Goal: Task Accomplishment & Management: Complete application form

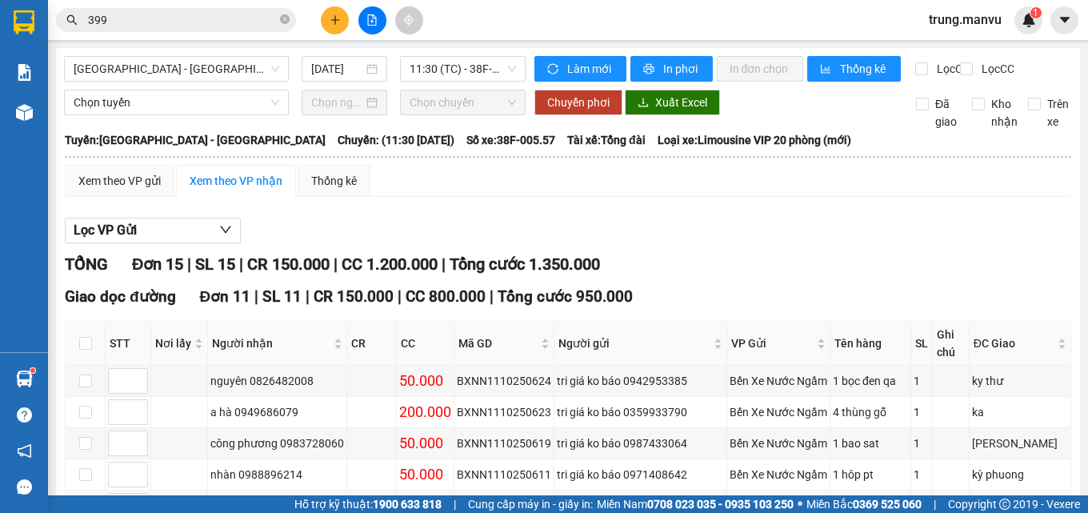
scroll to position [245, 0]
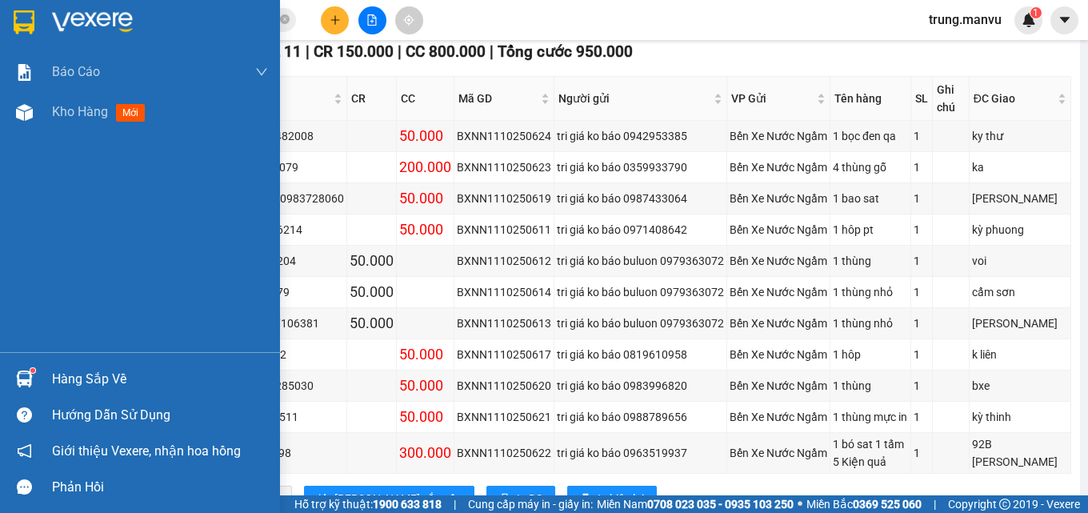
click at [22, 13] on img at bounding box center [24, 22] width 21 height 24
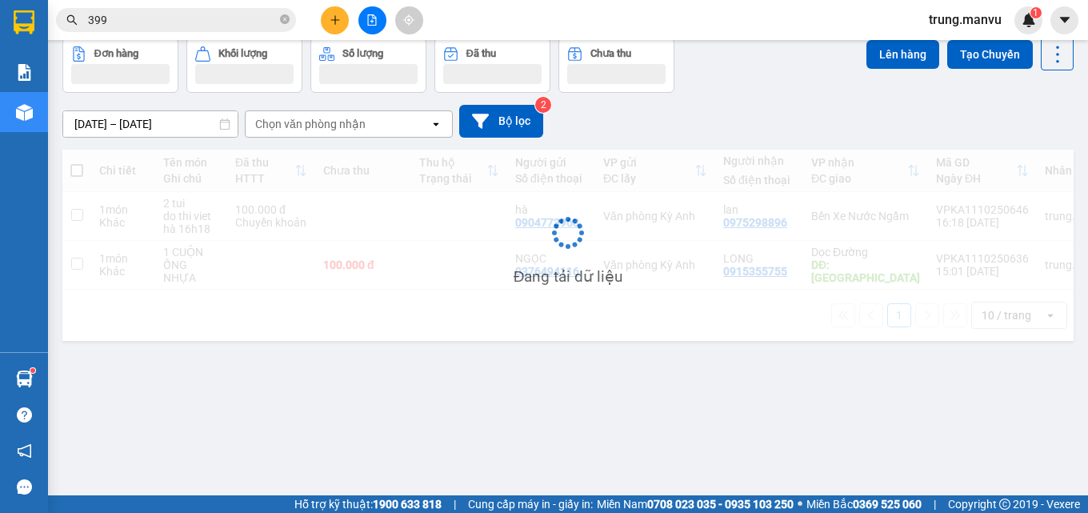
scroll to position [74, 0]
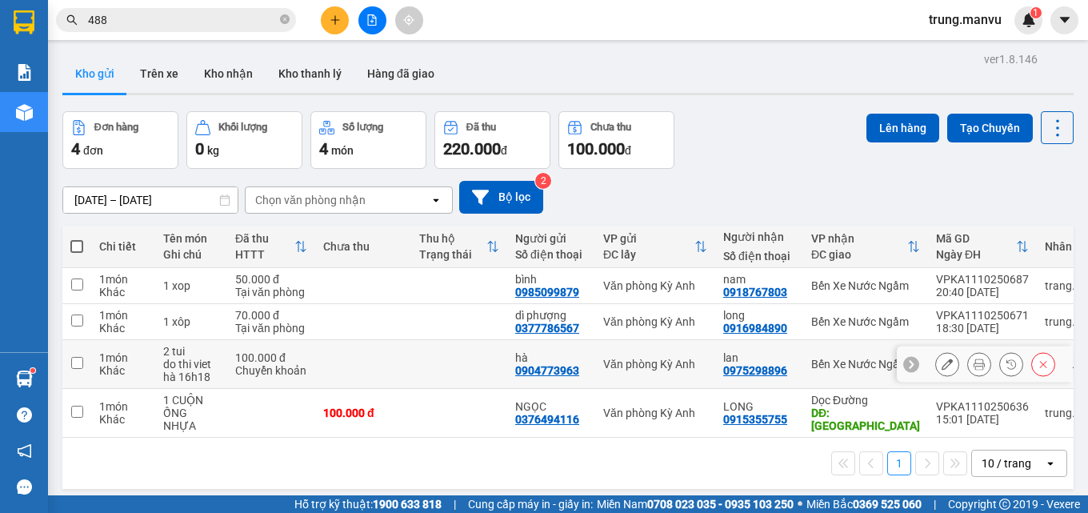
click at [807, 361] on td "Bến Xe Nước Ngầm" at bounding box center [865, 364] width 125 height 49
checkbox input "true"
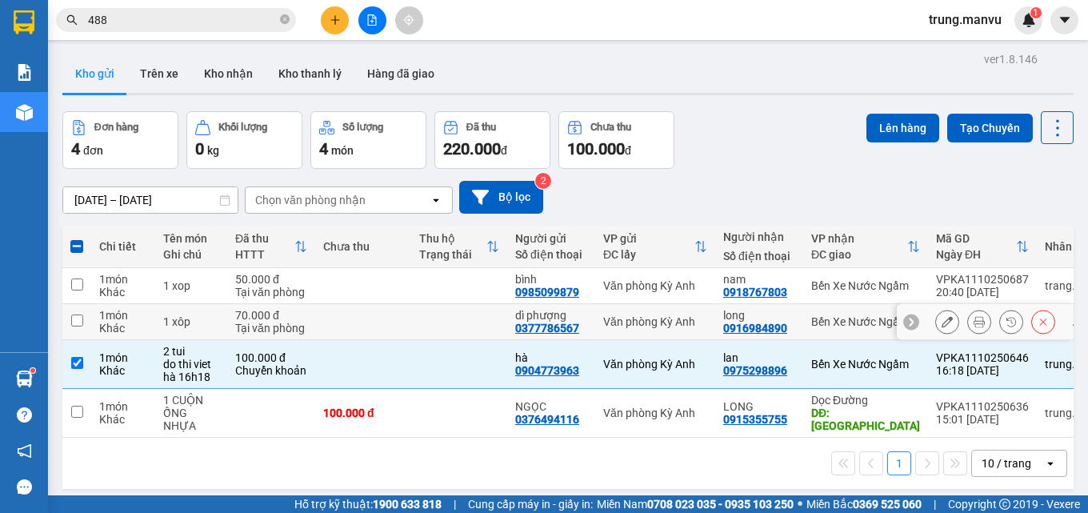
click at [791, 324] on div "long 0916984890" at bounding box center [759, 322] width 72 height 26
checkbox input "true"
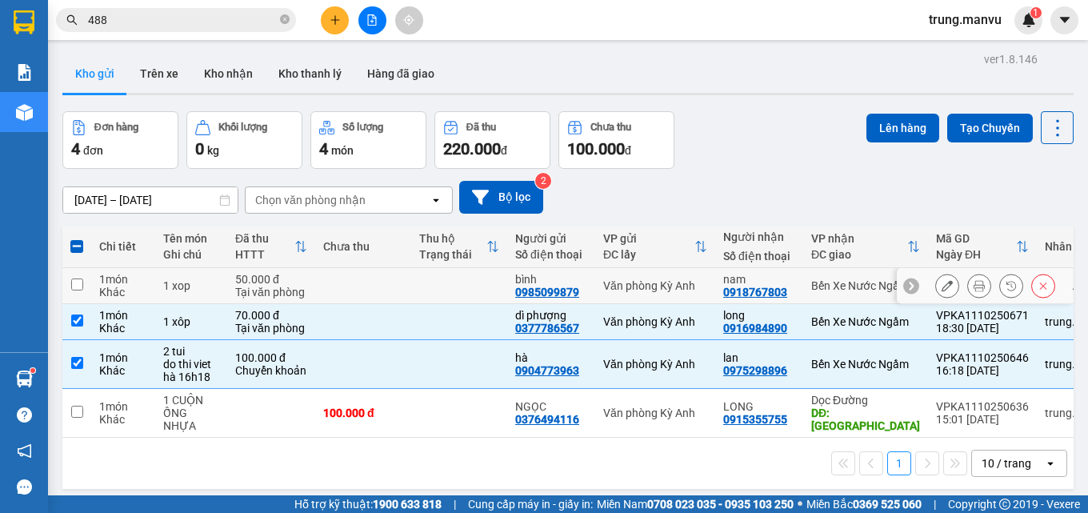
click at [783, 283] on div "nam" at bounding box center [759, 279] width 72 height 13
checkbox input "true"
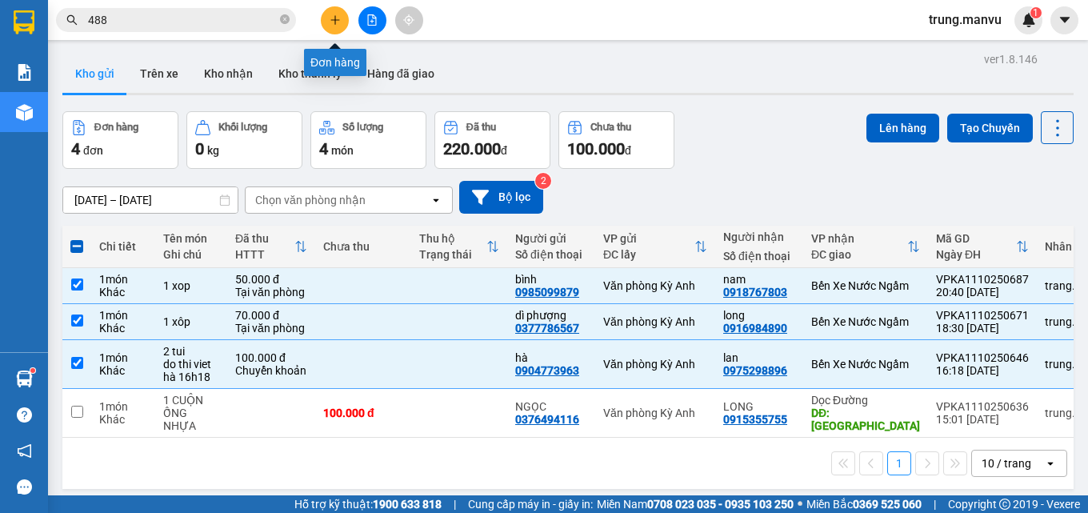
click at [336, 22] on icon "plus" at bounding box center [335, 19] width 11 height 11
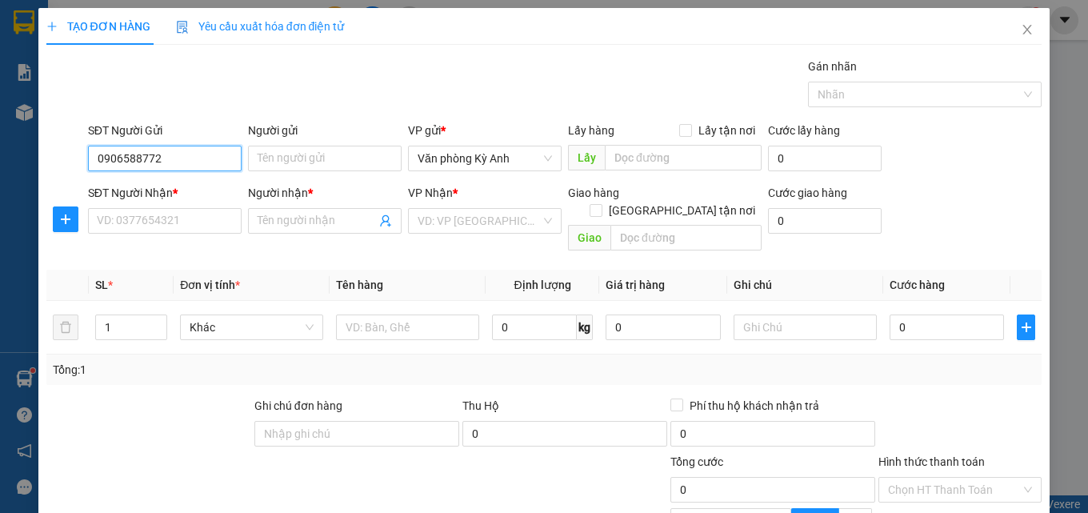
type input "0906588772"
click at [182, 235] on div "SĐT Người Nhận * VD: 0377654321" at bounding box center [165, 212] width 154 height 56
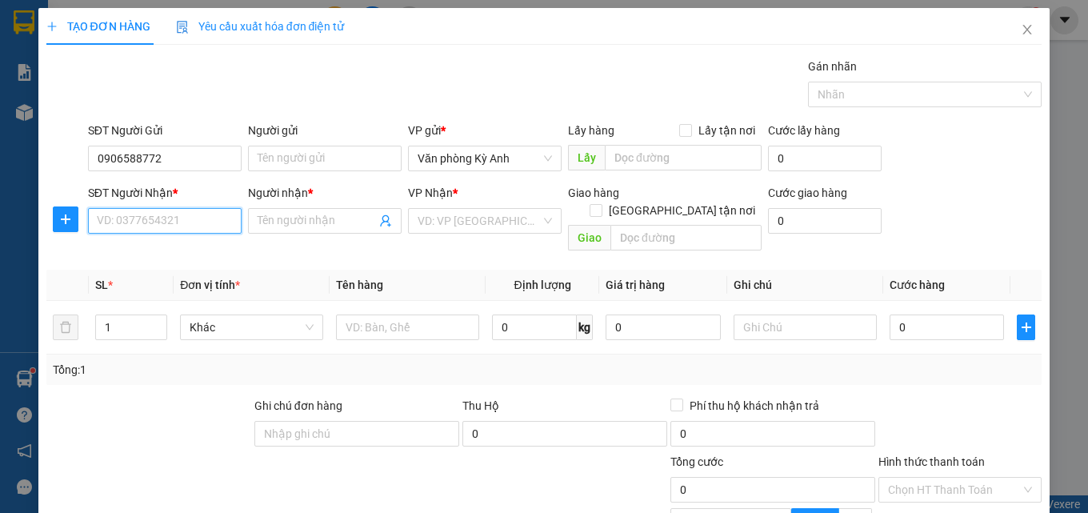
click at [188, 229] on input "SĐT Người Nhận *" at bounding box center [165, 221] width 154 height 26
type input "0977221284"
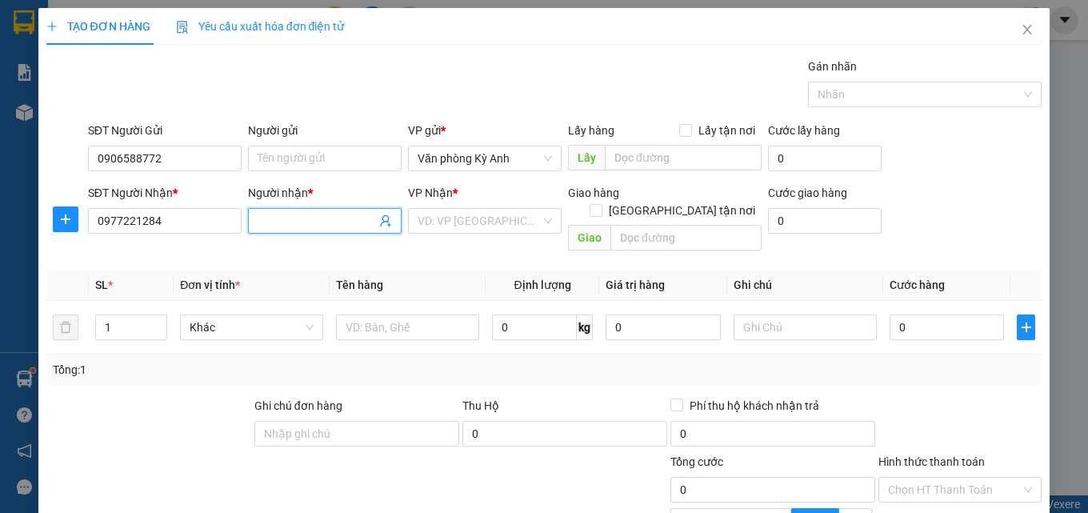
click at [302, 210] on span at bounding box center [325, 221] width 154 height 26
type input "kt"
click at [428, 213] on input "search" at bounding box center [479, 221] width 123 height 24
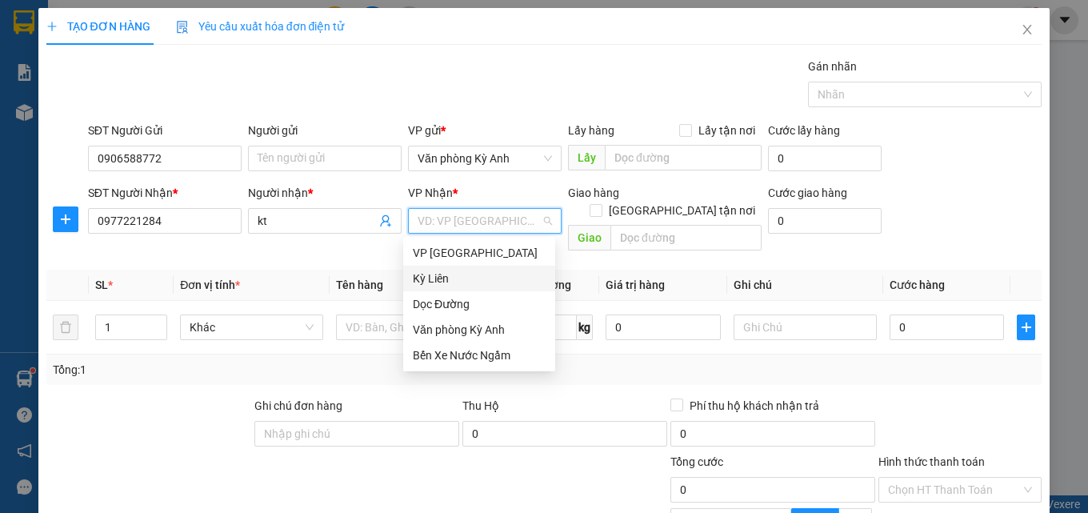
click at [477, 258] on div "VP [GEOGRAPHIC_DATA]" at bounding box center [479, 253] width 133 height 18
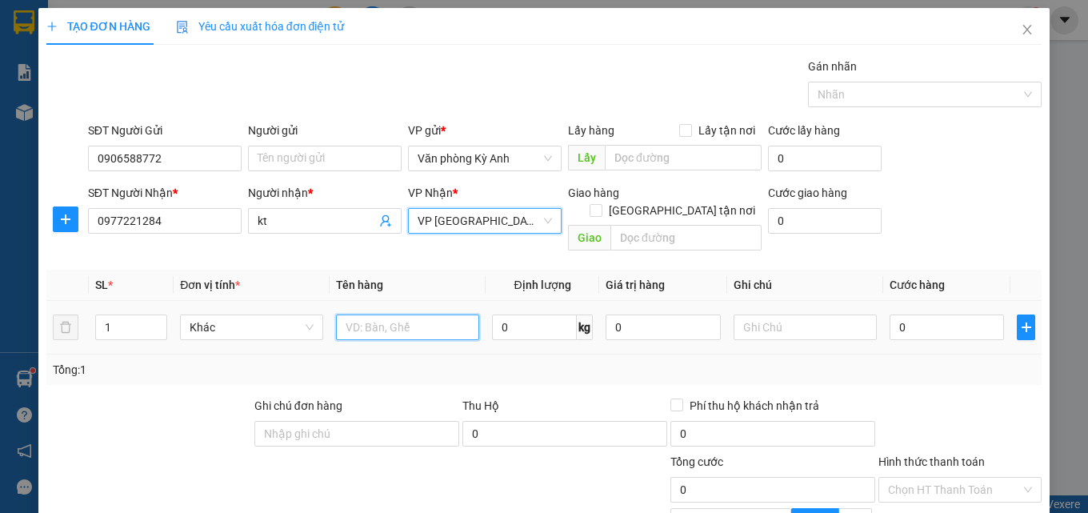
click at [407, 316] on input "text" at bounding box center [407, 327] width 143 height 26
type input "1 xop"
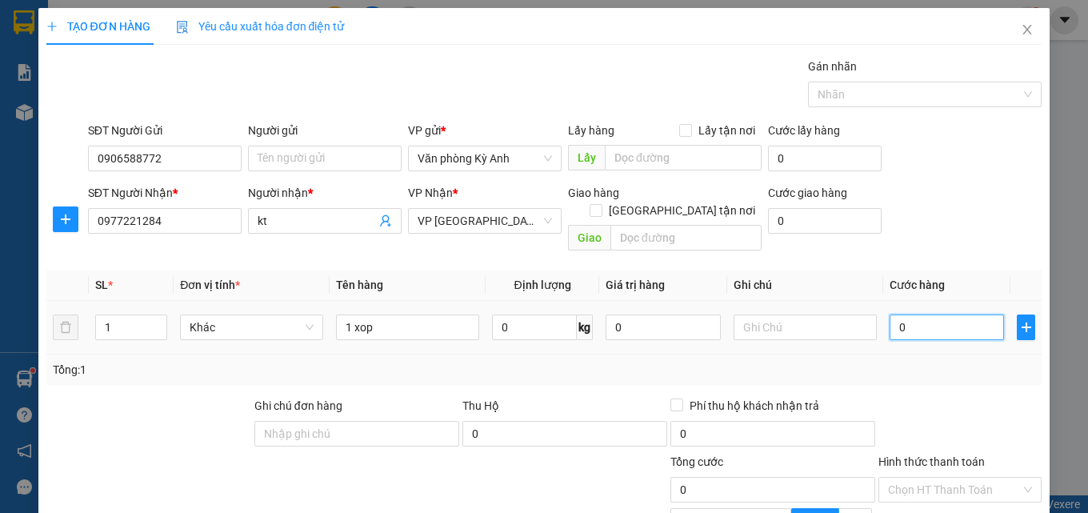
click at [922, 314] on input "0" at bounding box center [947, 327] width 115 height 26
type input "5"
type input "50"
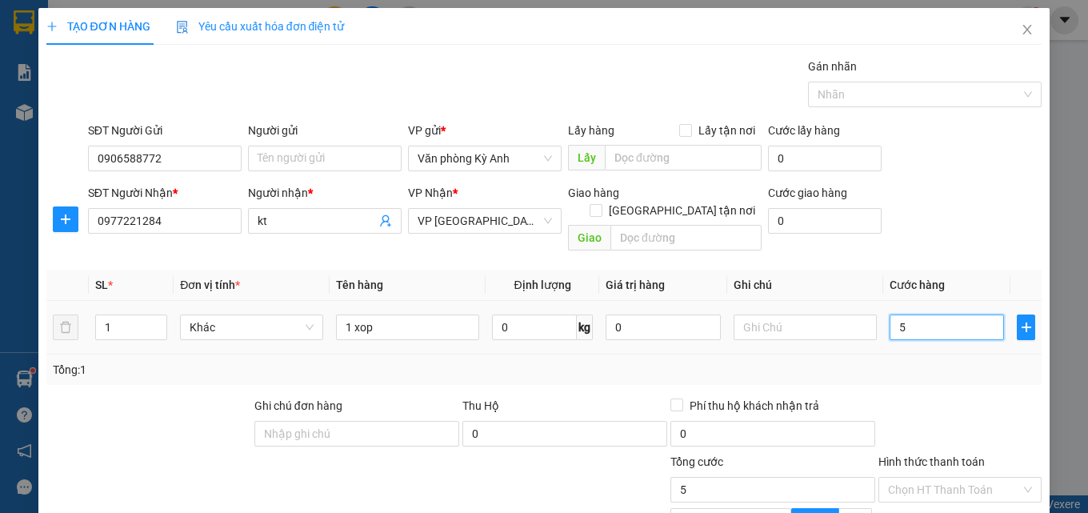
type input "50"
type input "500"
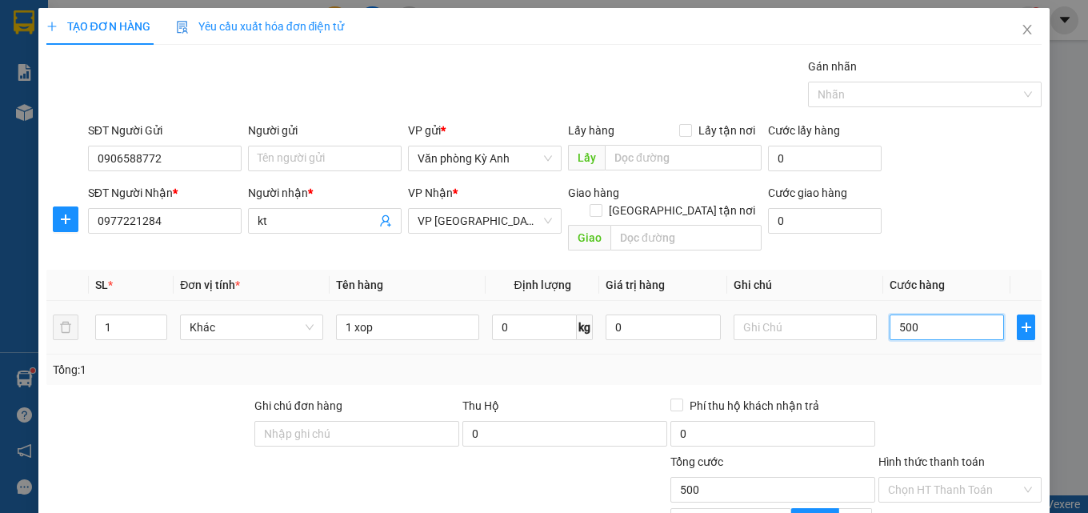
type input "5.000"
type input "50.000"
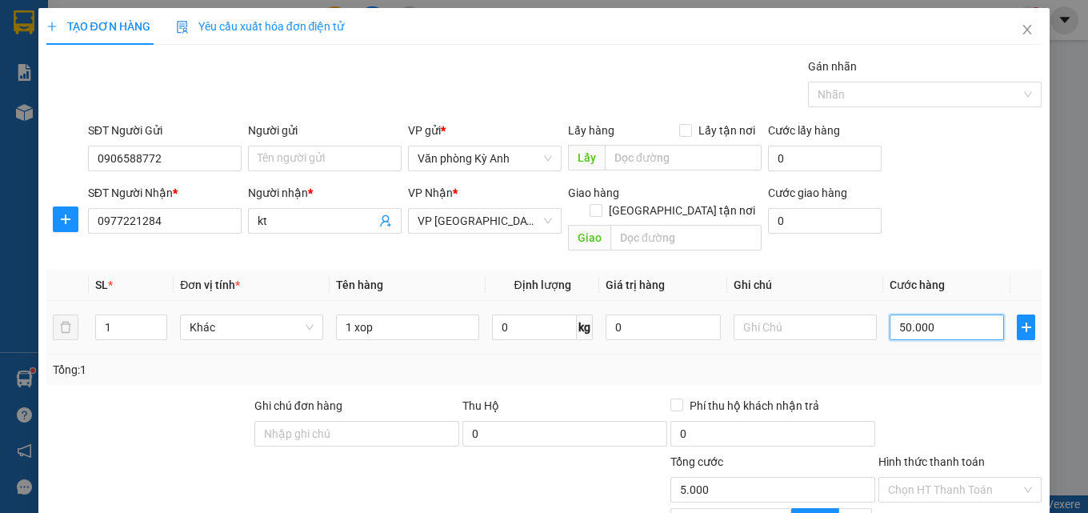
type input "50.000"
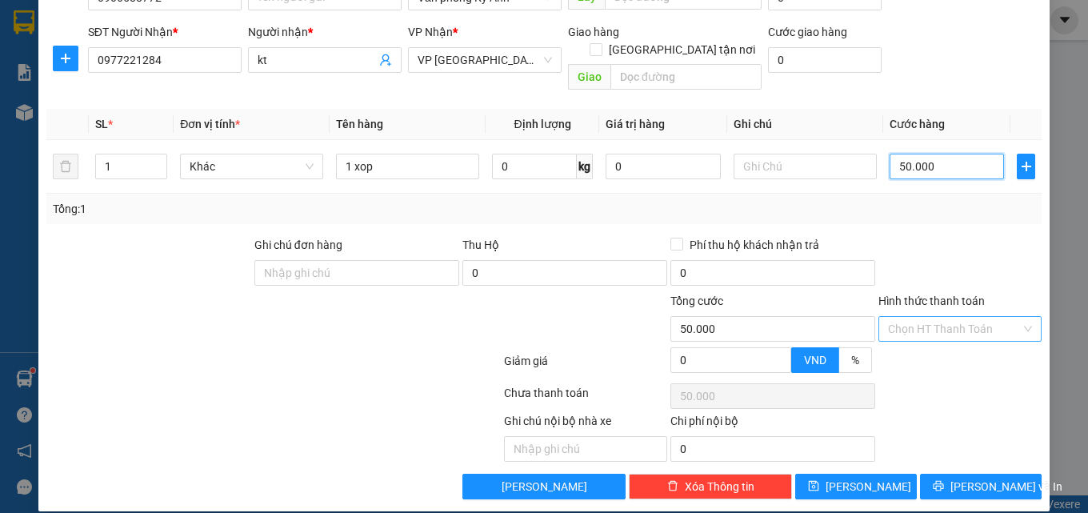
type input "50.000"
click at [954, 317] on input "Hình thức thanh toán" at bounding box center [954, 329] width 133 height 24
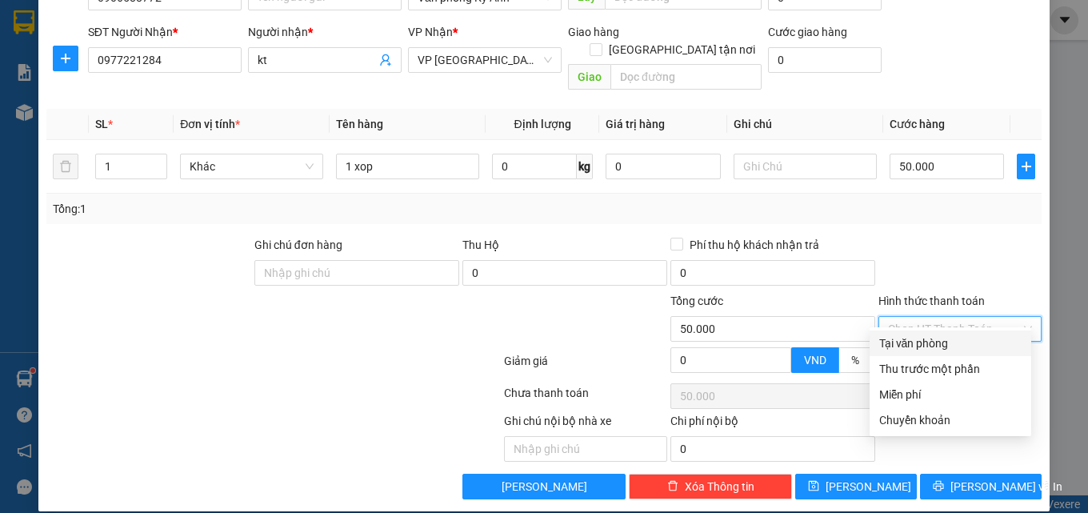
click at [914, 333] on div "Tại văn phòng" at bounding box center [951, 344] width 162 height 26
type input "0"
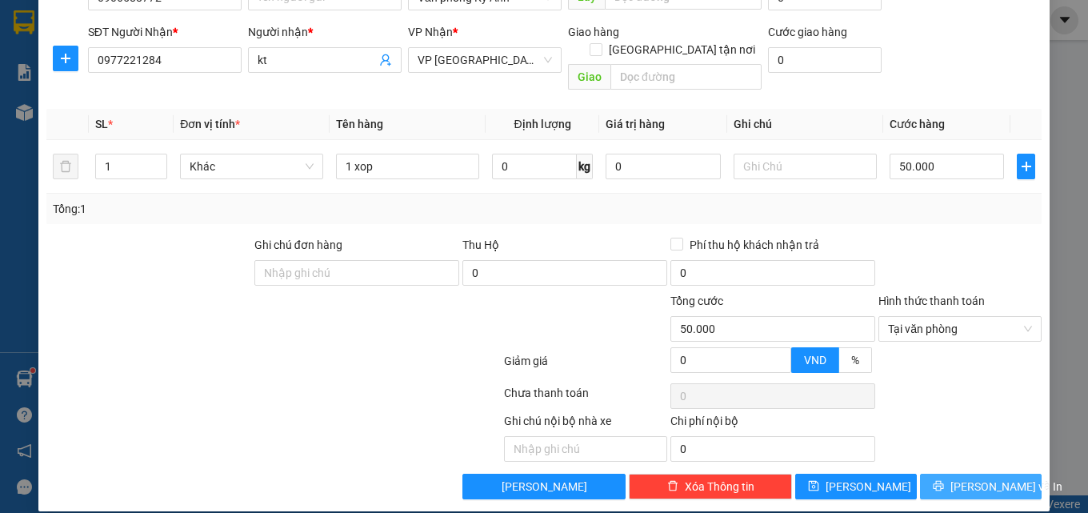
click at [951, 475] on button "Lưu và In" at bounding box center [981, 487] width 122 height 26
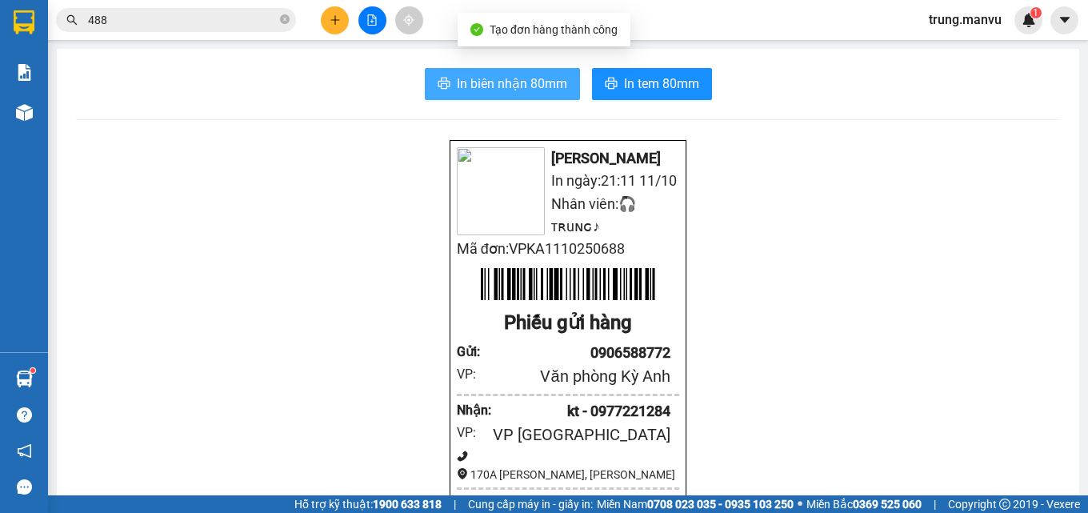
click at [503, 95] on button "In biên nhận 80mm" at bounding box center [502, 84] width 155 height 32
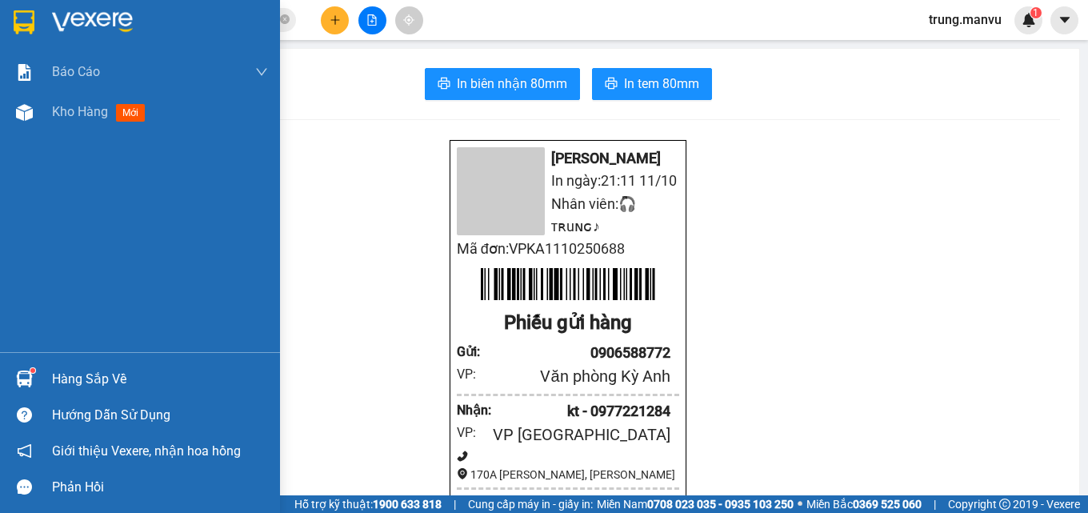
click at [60, 15] on img at bounding box center [92, 22] width 81 height 24
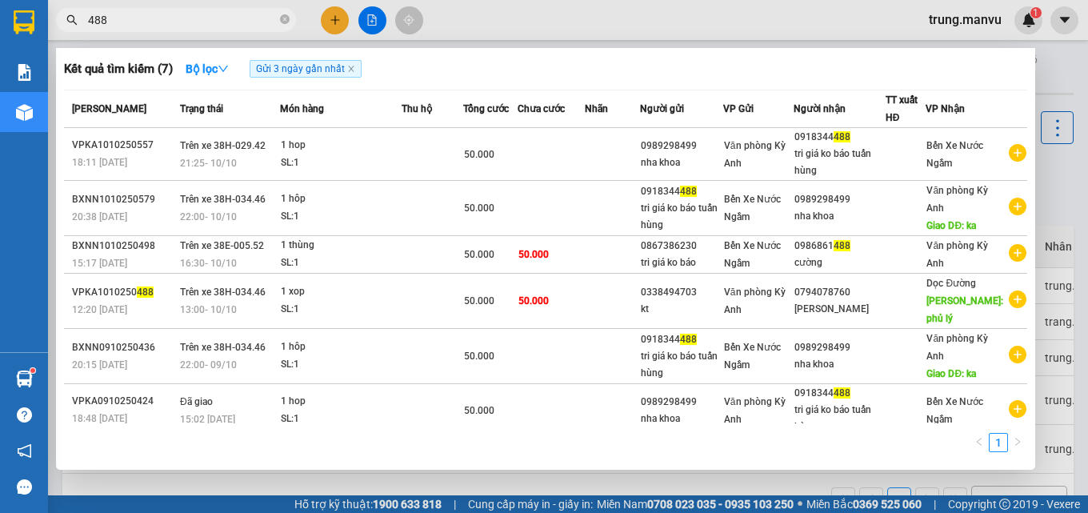
click at [144, 14] on input "488" at bounding box center [182, 20] width 189 height 18
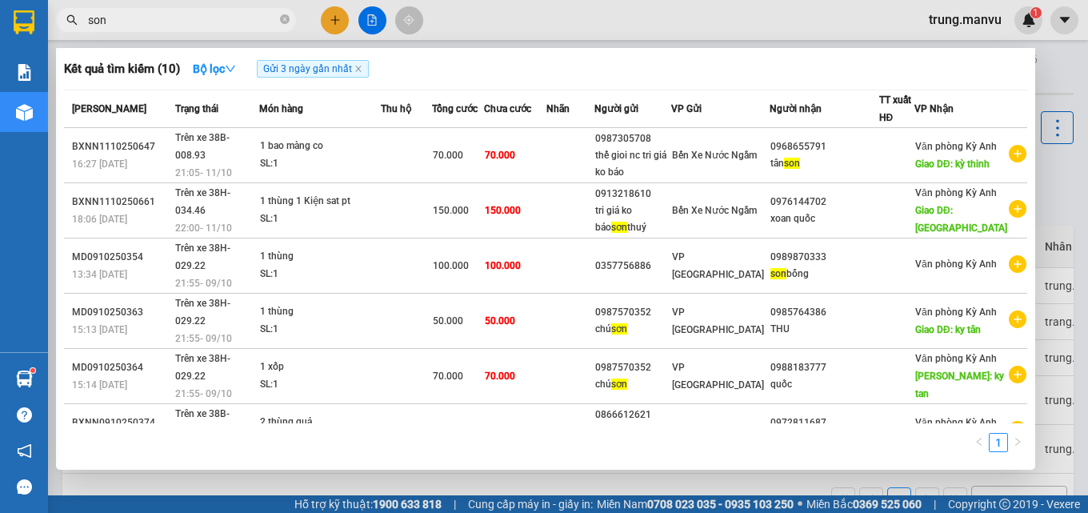
type input "son"
click at [185, 20] on input "son" at bounding box center [182, 20] width 189 height 18
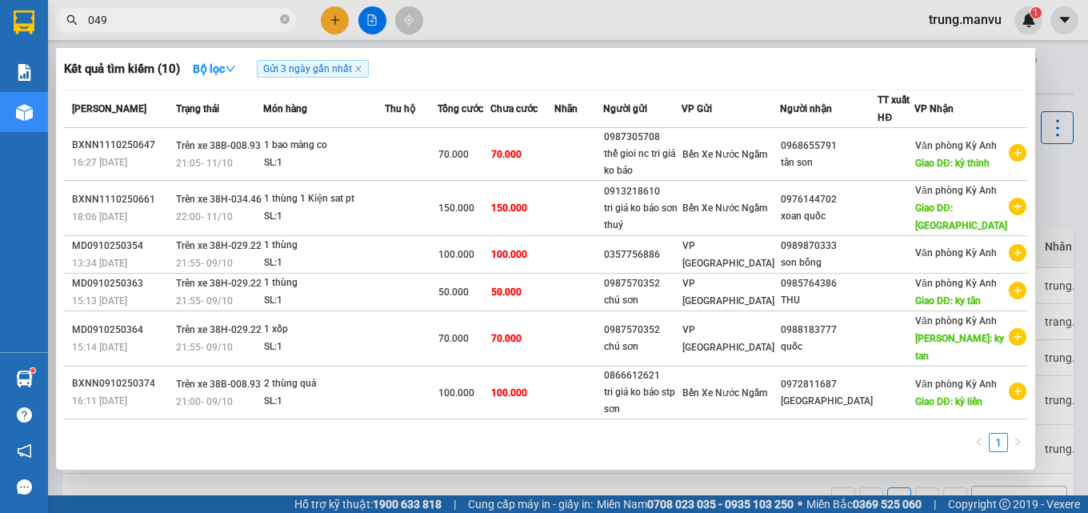
type input "0498"
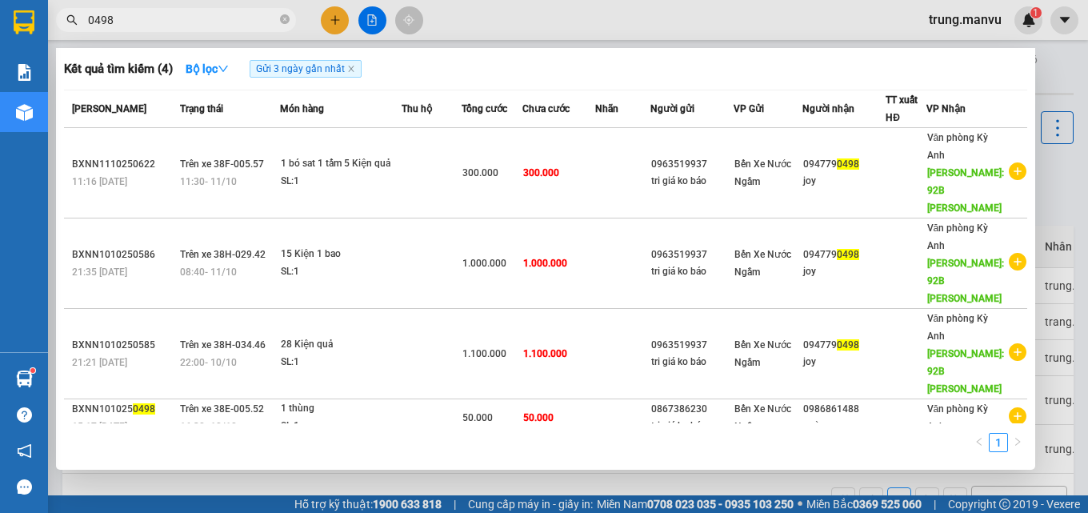
click at [119, 21] on input "0498" at bounding box center [182, 20] width 189 height 18
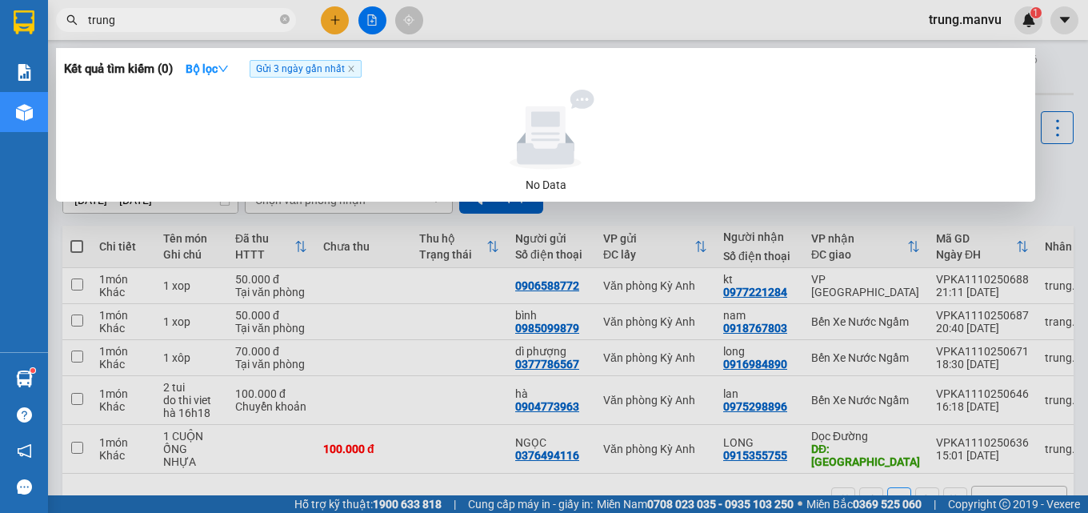
click at [151, 15] on input "trung" at bounding box center [182, 20] width 189 height 18
type input "trung"
click at [411, 350] on div at bounding box center [544, 256] width 1088 height 513
click at [411, 350] on td at bounding box center [363, 358] width 96 height 36
checkbox input "true"
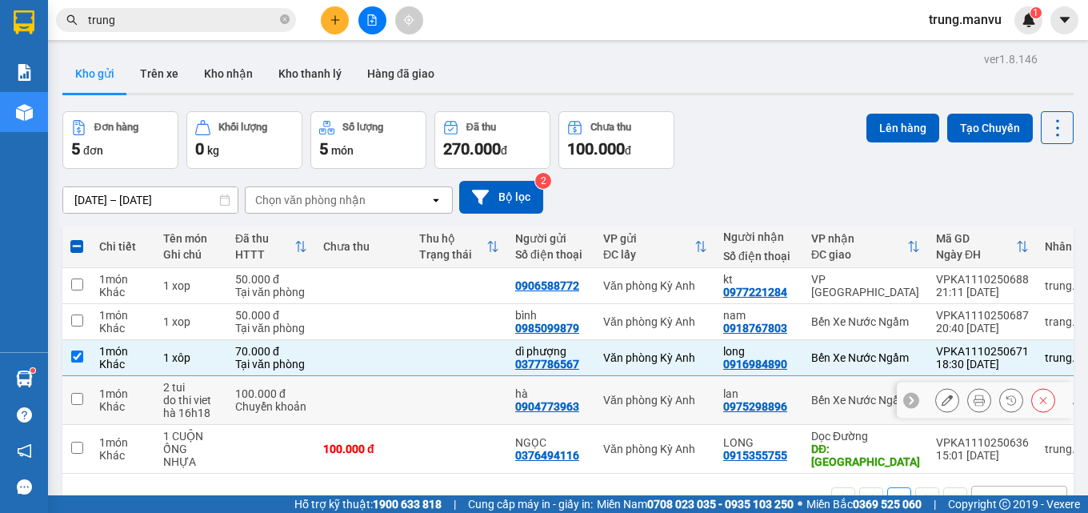
click at [408, 396] on td at bounding box center [363, 400] width 96 height 49
checkbox input "true"
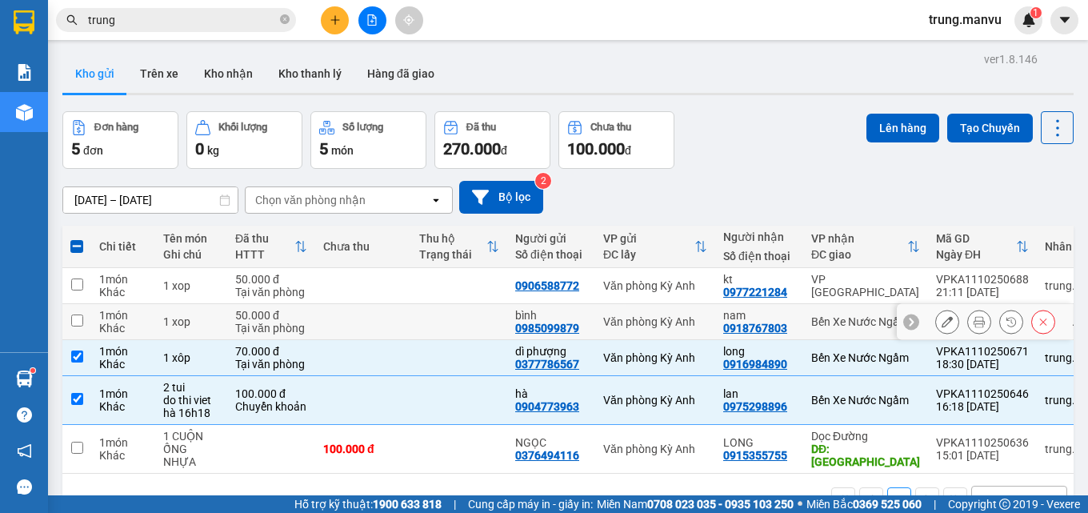
click at [391, 319] on td at bounding box center [363, 322] width 96 height 36
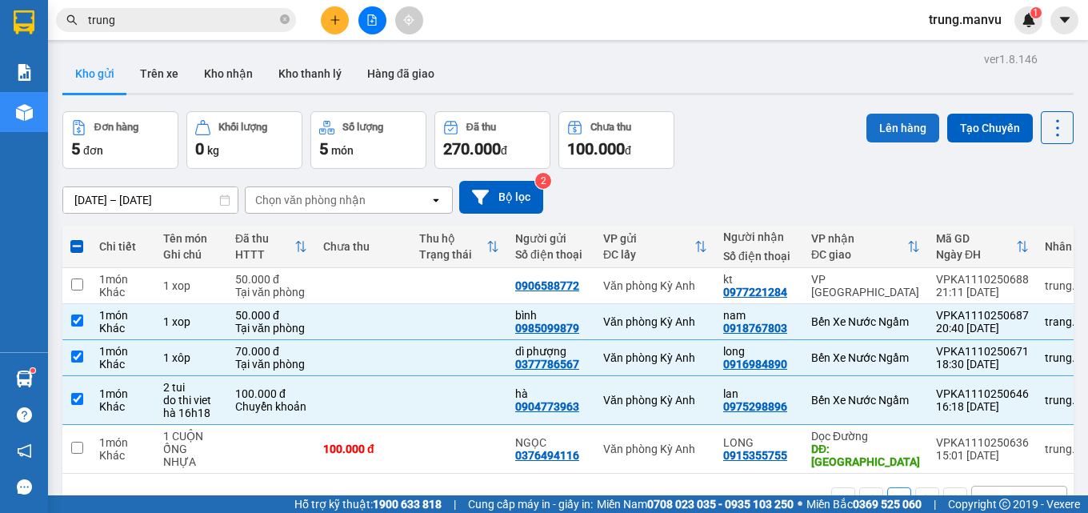
click at [887, 126] on button "Lên hàng" at bounding box center [903, 128] width 73 height 29
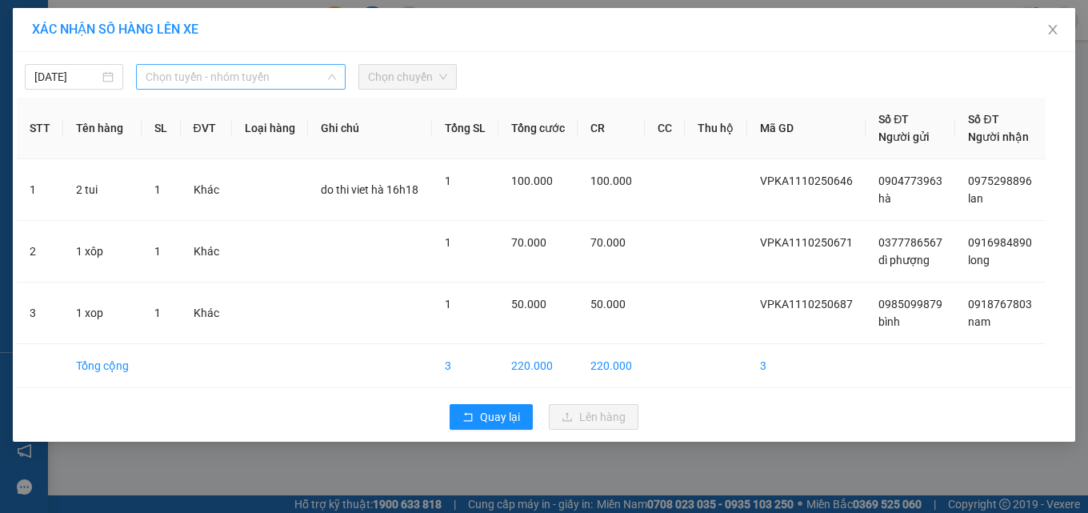
click at [238, 72] on span "Chọn tuyến - nhóm tuyến" at bounding box center [241, 77] width 190 height 24
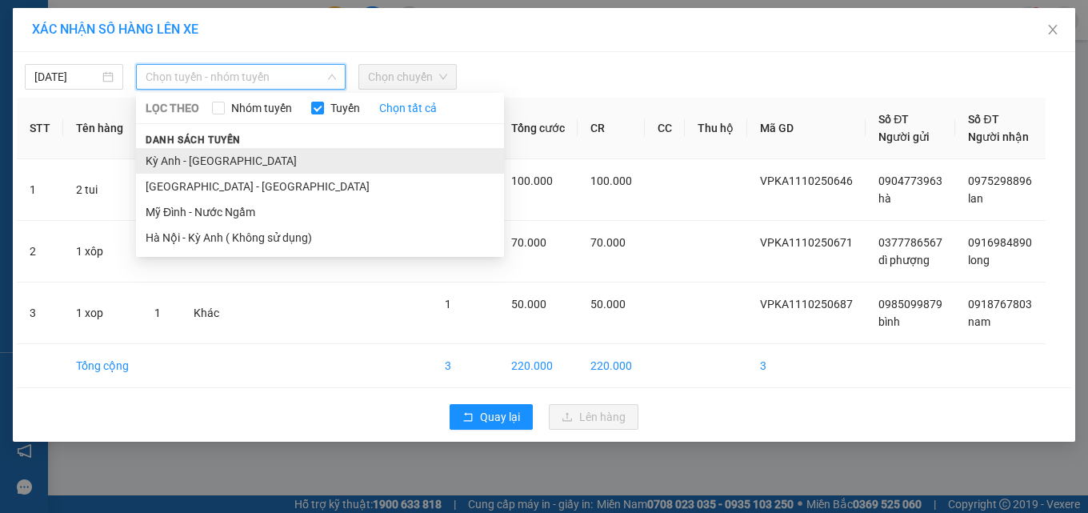
click at [253, 163] on li "Kỳ [PERSON_NAME][GEOGRAPHIC_DATA]" at bounding box center [320, 161] width 368 height 26
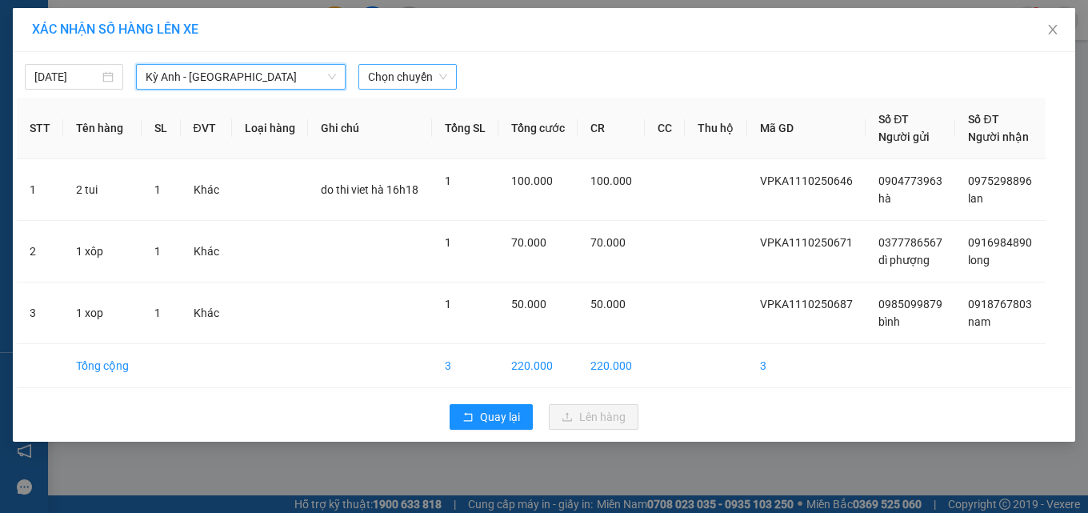
click at [410, 79] on span "Chọn chuyến" at bounding box center [407, 77] width 79 height 24
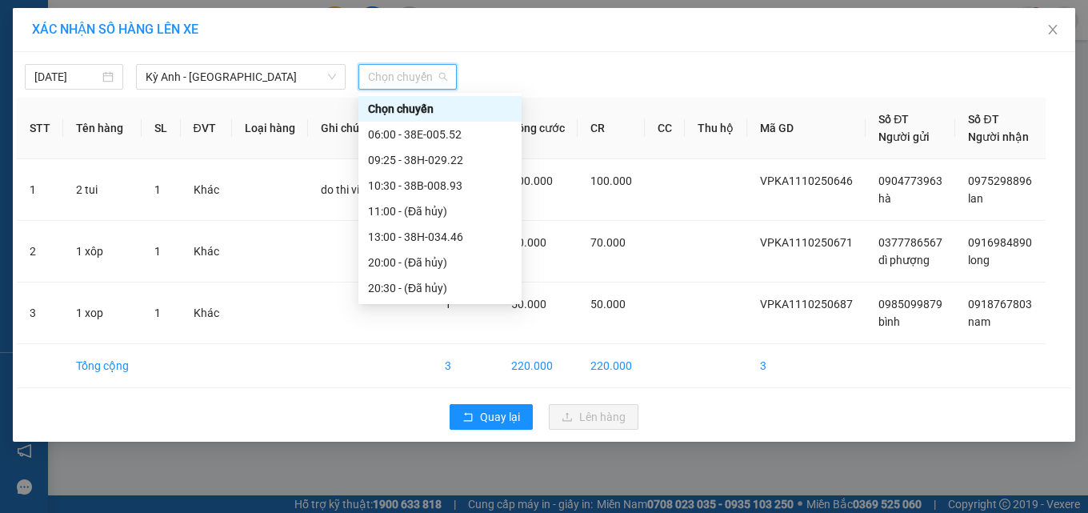
click at [467, 382] on div "21:30 - 38F-005.99" at bounding box center [440, 391] width 144 height 18
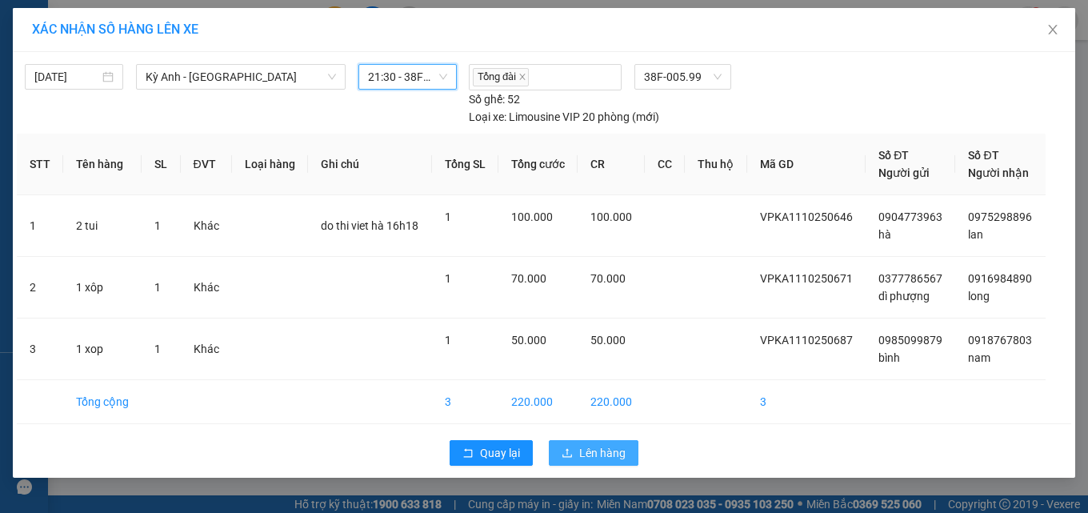
click at [625, 444] on span "Lên hàng" at bounding box center [602, 453] width 46 height 18
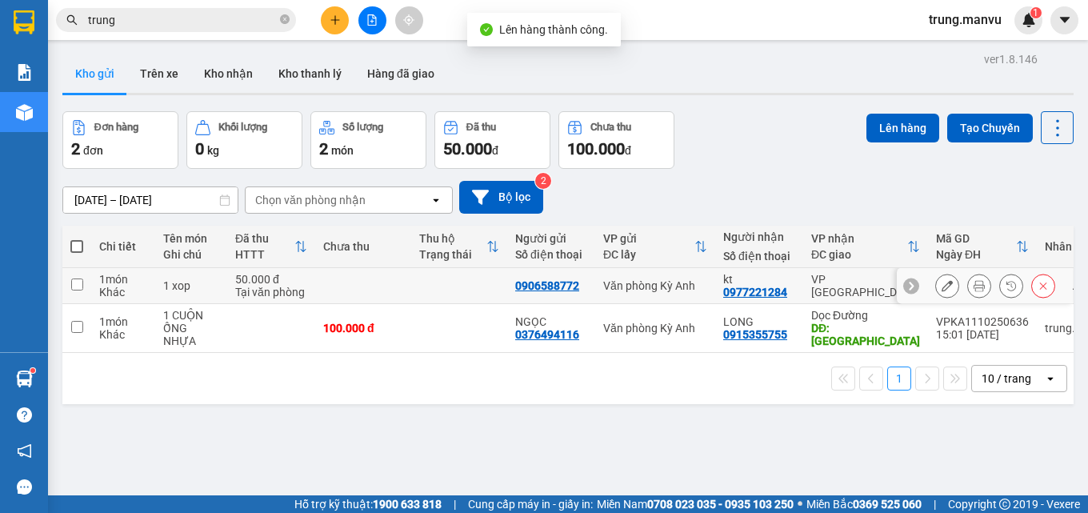
click at [639, 279] on div "Văn phòng Kỳ Anh" at bounding box center [655, 285] width 104 height 13
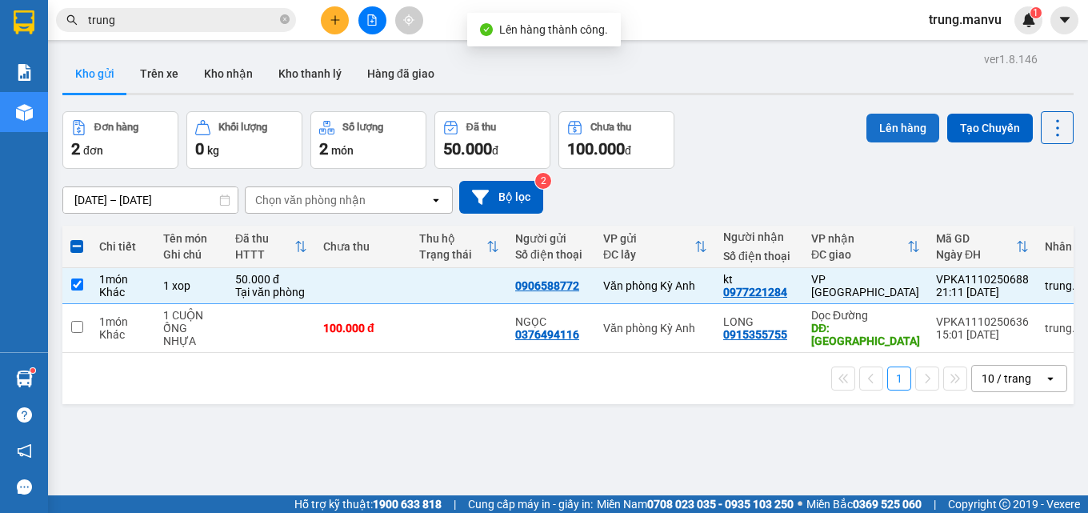
click at [890, 139] on button "Lên hàng" at bounding box center [903, 128] width 73 height 29
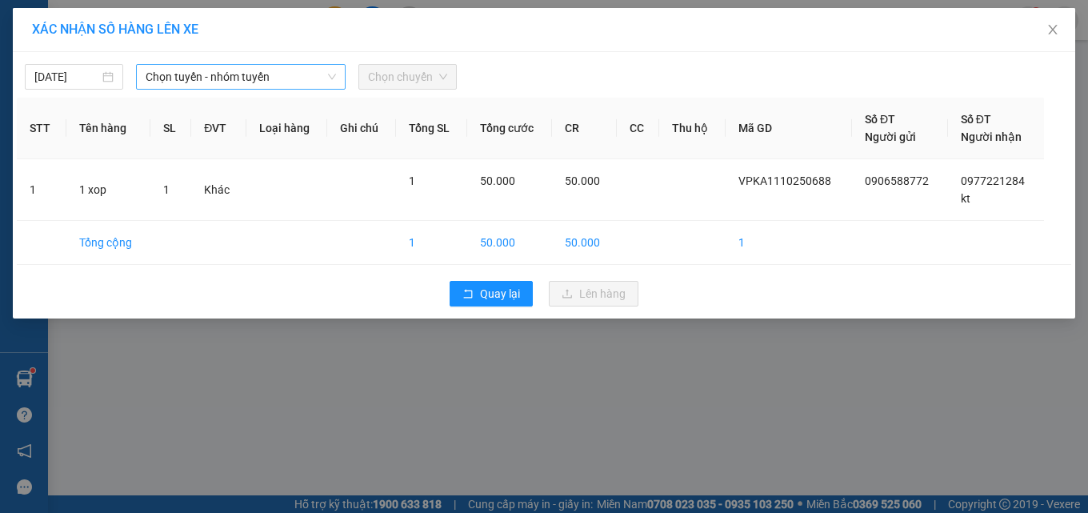
click at [271, 71] on span "Chọn tuyến - nhóm tuyến" at bounding box center [241, 77] width 190 height 24
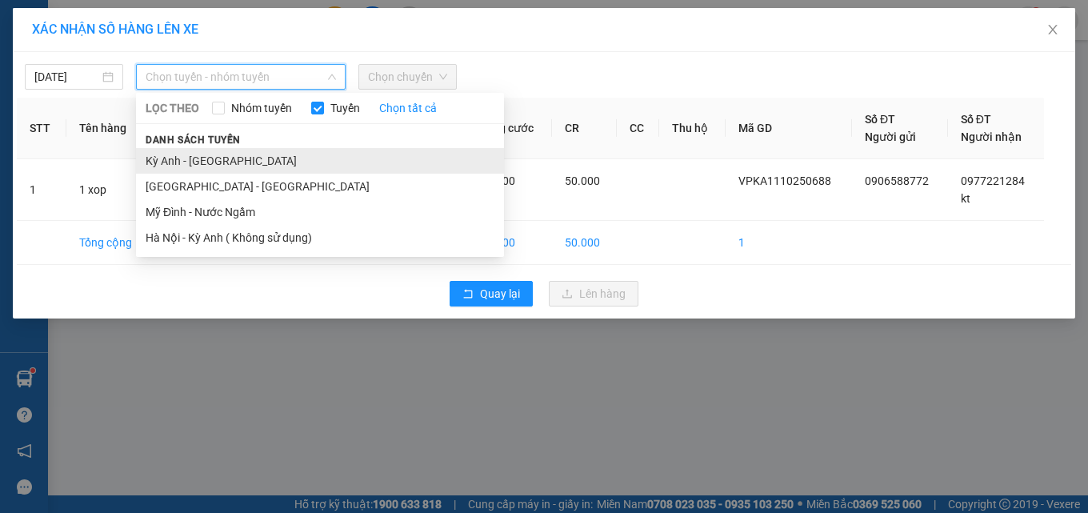
click at [247, 150] on li "Kỳ [PERSON_NAME][GEOGRAPHIC_DATA]" at bounding box center [320, 161] width 368 height 26
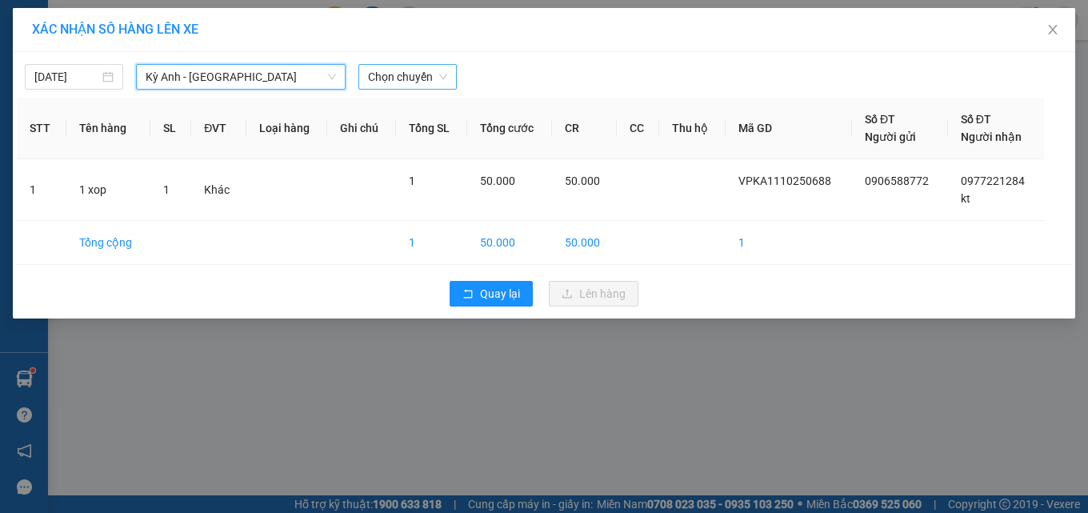
click at [373, 70] on span "Chọn chuyến" at bounding box center [407, 77] width 79 height 24
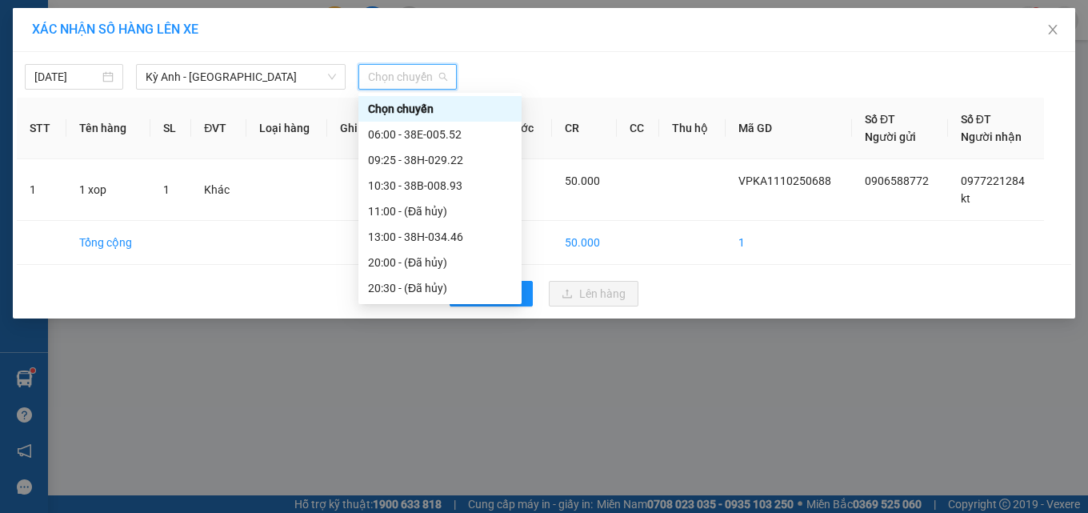
click at [456, 407] on div "22:00 - 38F-005.57" at bounding box center [440, 416] width 144 height 18
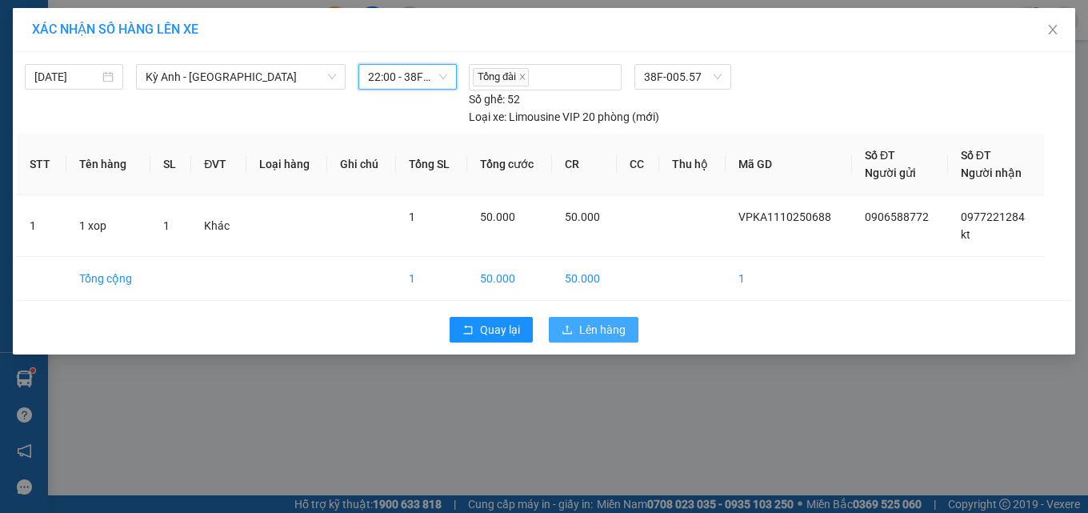
click at [580, 319] on button "Lên hàng" at bounding box center [594, 330] width 90 height 26
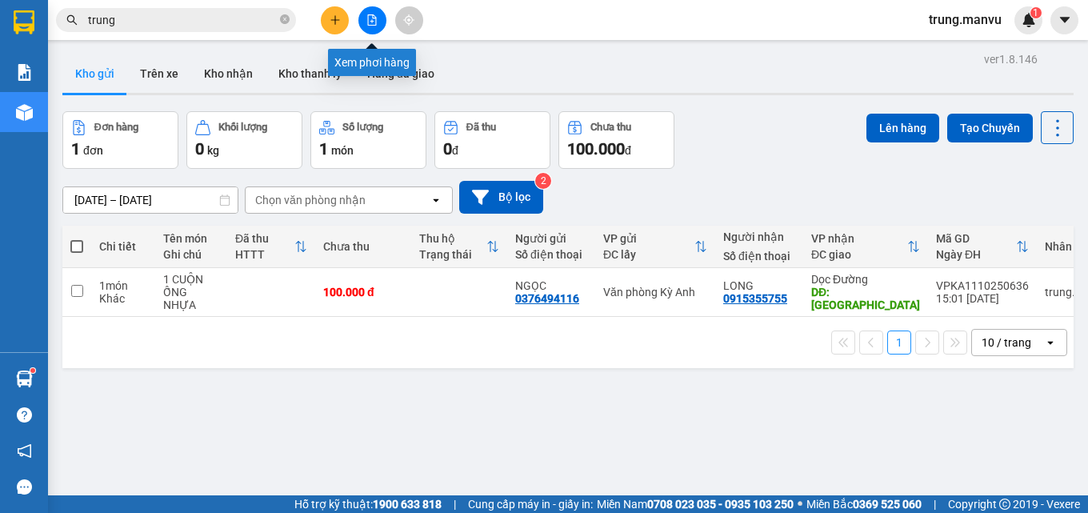
click at [372, 12] on button at bounding box center [373, 20] width 28 height 28
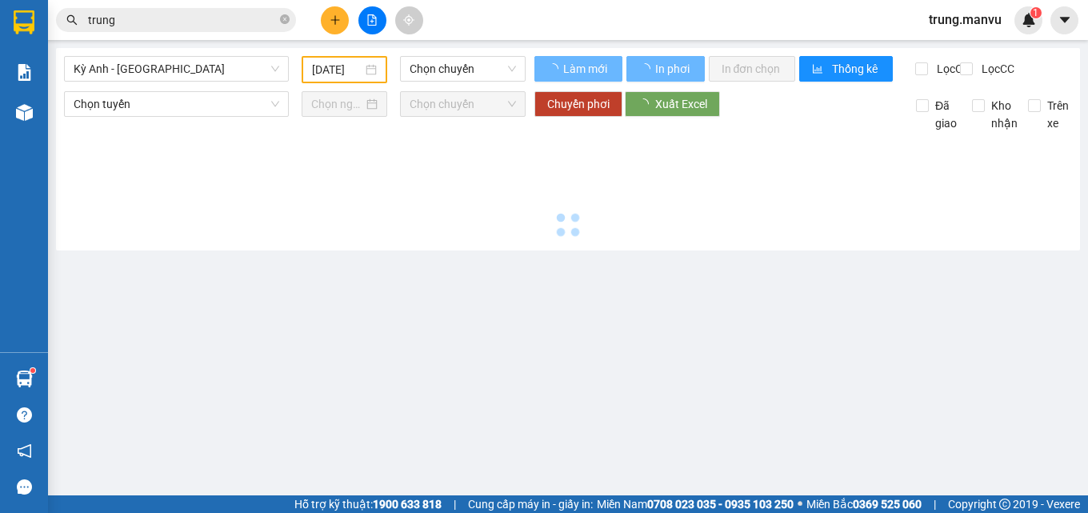
type input "[DATE]"
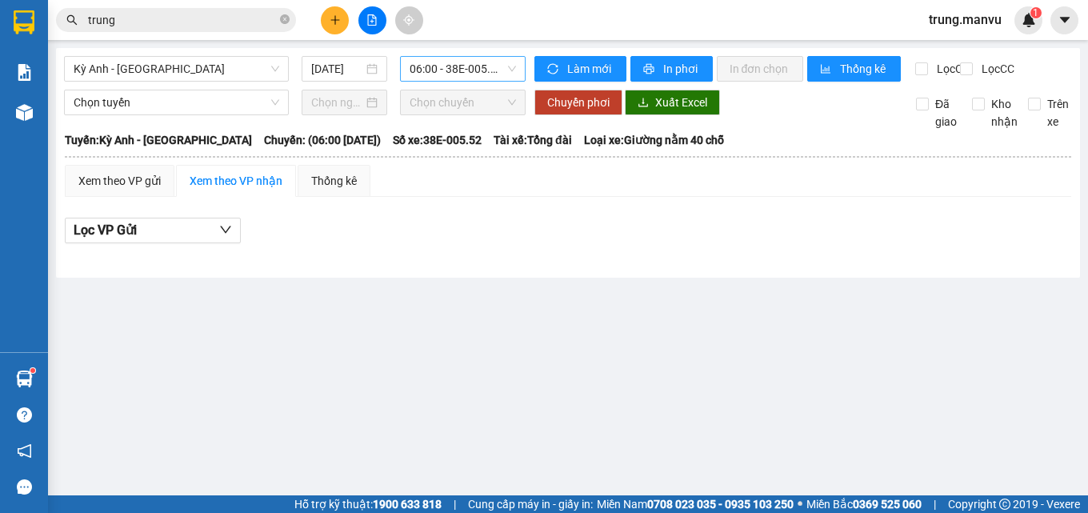
click at [436, 62] on span "06:00 - 38E-005.52" at bounding box center [463, 69] width 106 height 24
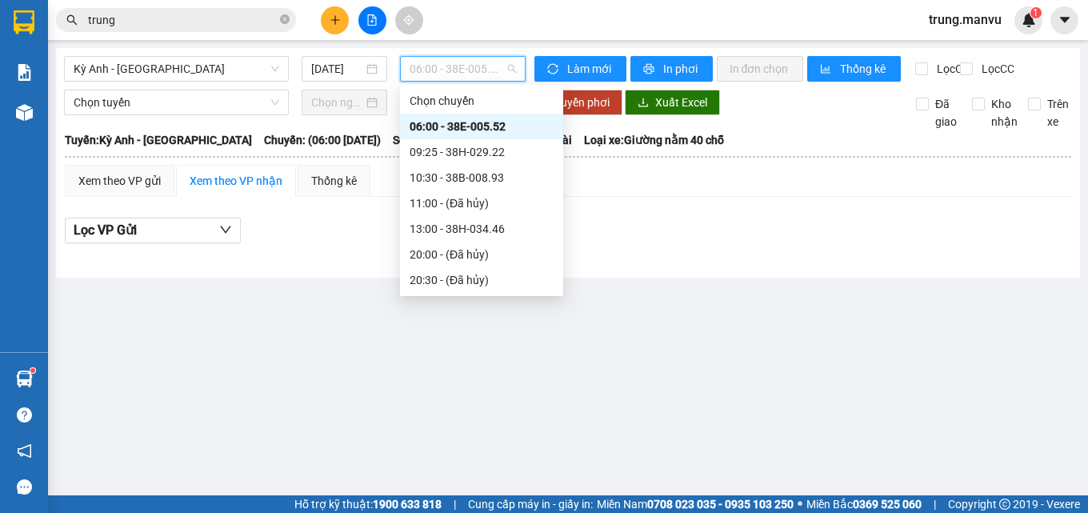
click at [509, 374] on div "21:30 - 38F-005.99" at bounding box center [482, 383] width 144 height 18
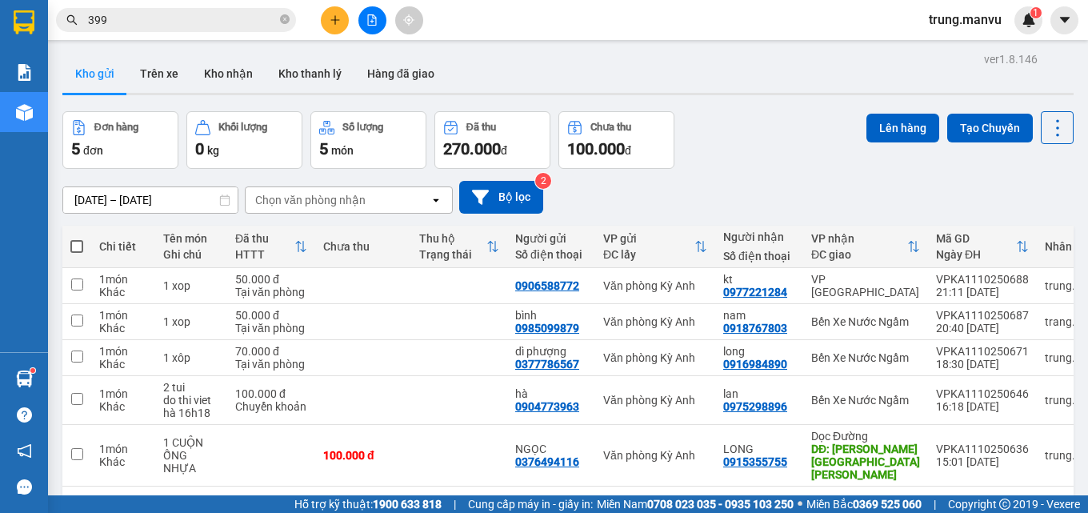
scroll to position [74, 0]
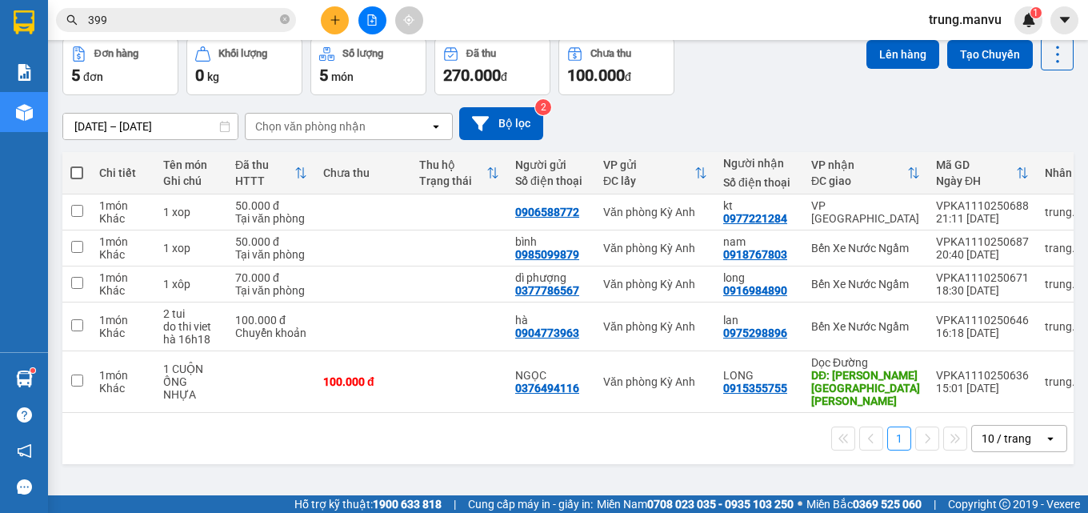
click at [205, 21] on input "399" at bounding box center [182, 20] width 189 height 18
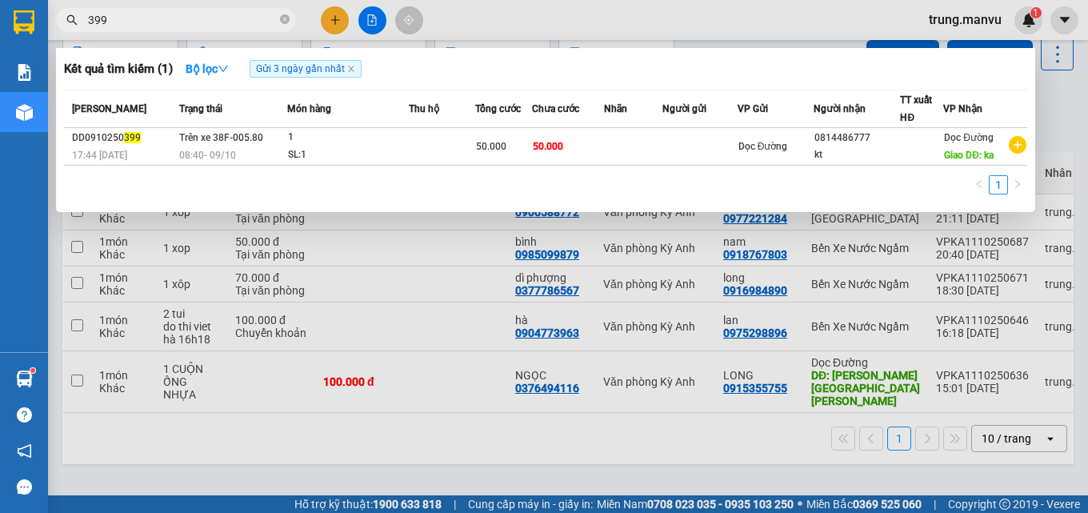
click at [205, 21] on input "399" at bounding box center [182, 20] width 189 height 18
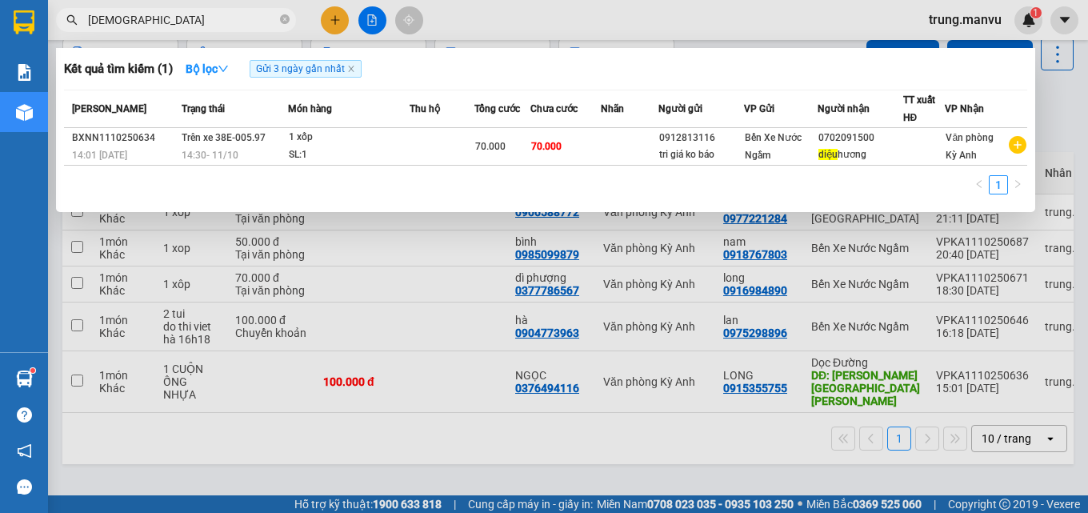
click at [290, 430] on div at bounding box center [544, 256] width 1088 height 513
click at [224, 15] on input "[DEMOGRAPHIC_DATA]" at bounding box center [182, 20] width 189 height 18
type input "9863"
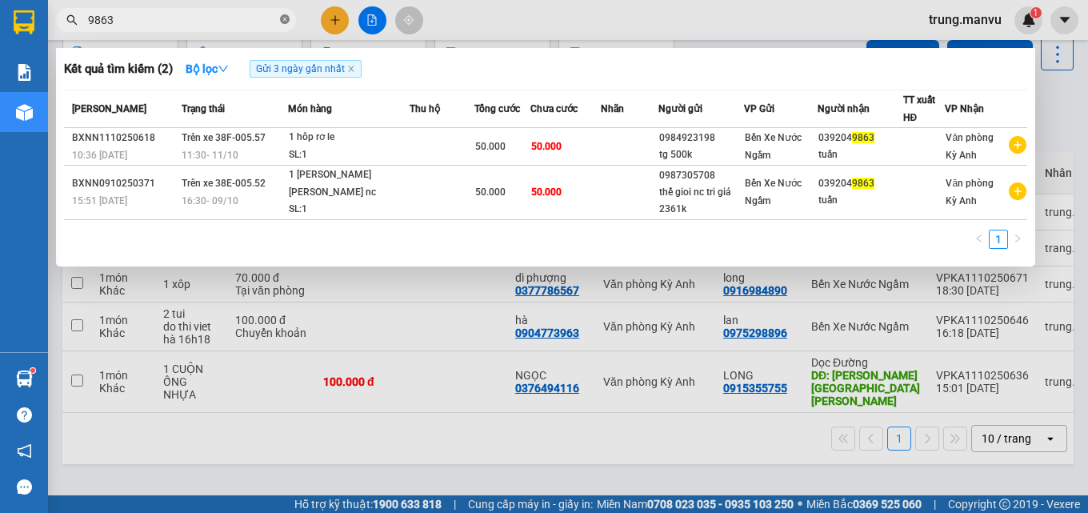
click at [283, 19] on icon "close-circle" at bounding box center [285, 19] width 10 height 10
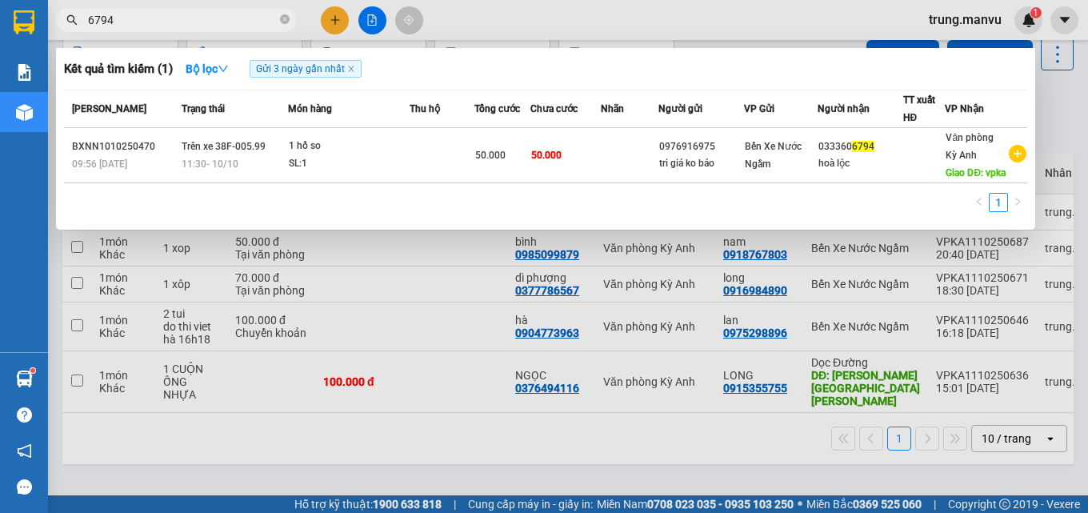
type input "6794"
click at [355, 438] on div at bounding box center [544, 256] width 1088 height 513
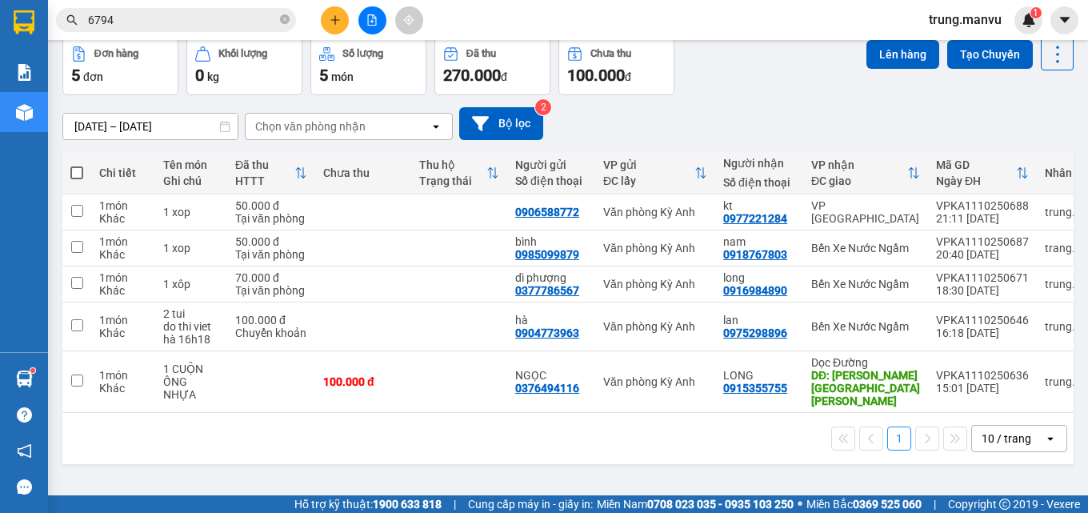
click at [373, 14] on icon "file-add" at bounding box center [372, 19] width 9 height 11
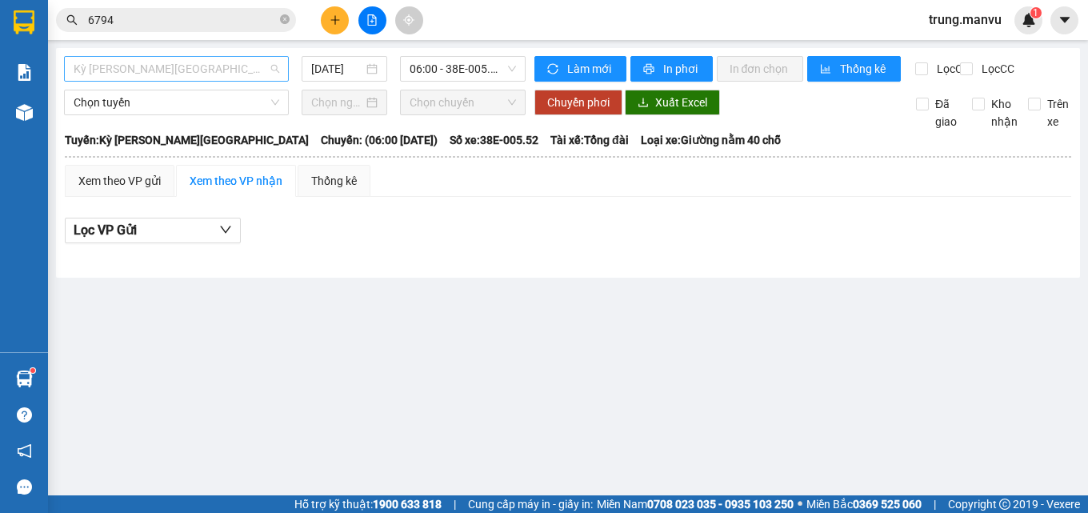
click at [167, 71] on span "Kỳ [PERSON_NAME][GEOGRAPHIC_DATA]" at bounding box center [177, 69] width 206 height 24
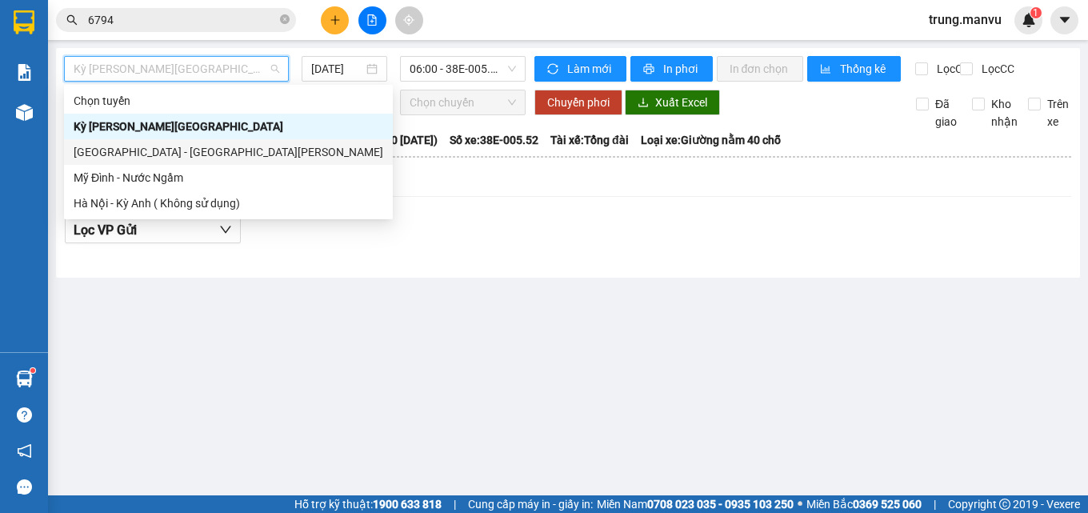
click at [122, 148] on div "[GEOGRAPHIC_DATA] - [GEOGRAPHIC_DATA][PERSON_NAME]" at bounding box center [229, 152] width 310 height 18
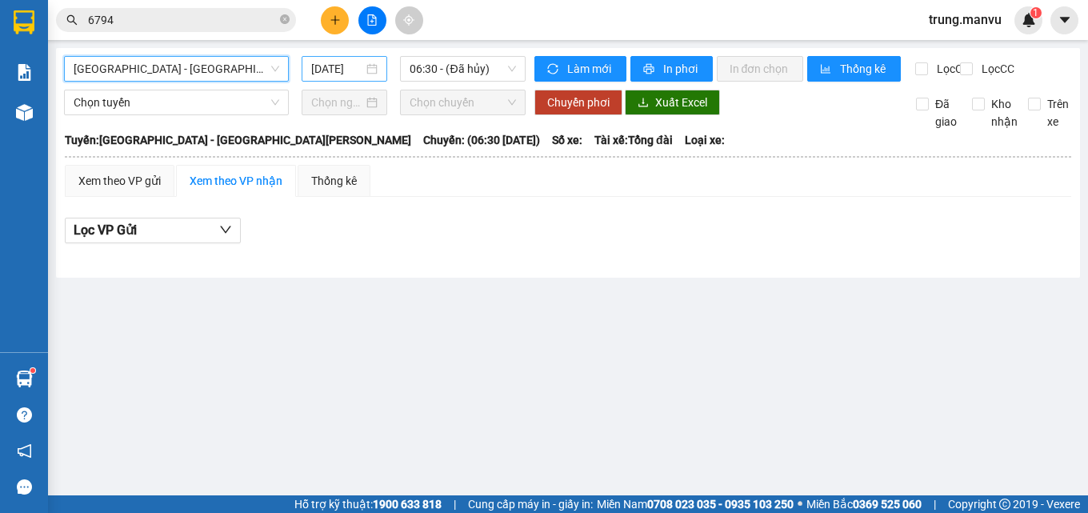
click at [340, 65] on input "[DATE]" at bounding box center [337, 69] width 53 height 18
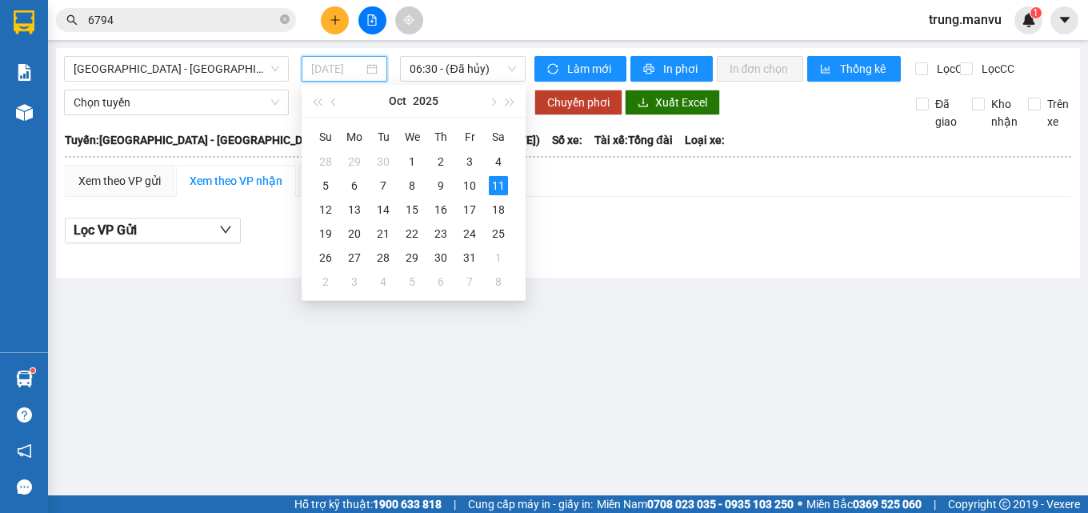
type input "[DATE]"
click at [444, 71] on span "06:30 - (Đã [PERSON_NAME])" at bounding box center [463, 69] width 106 height 24
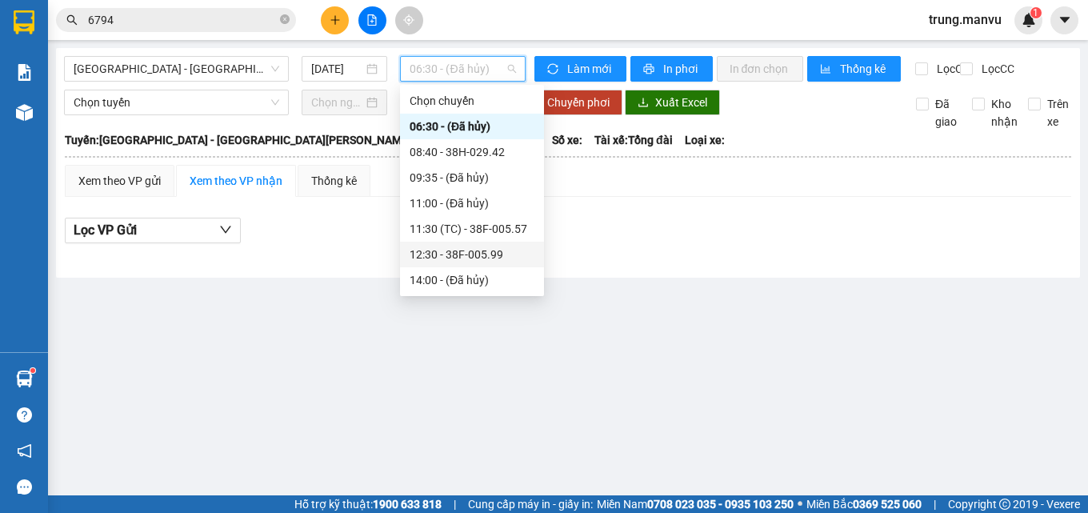
scroll to position [160, 0]
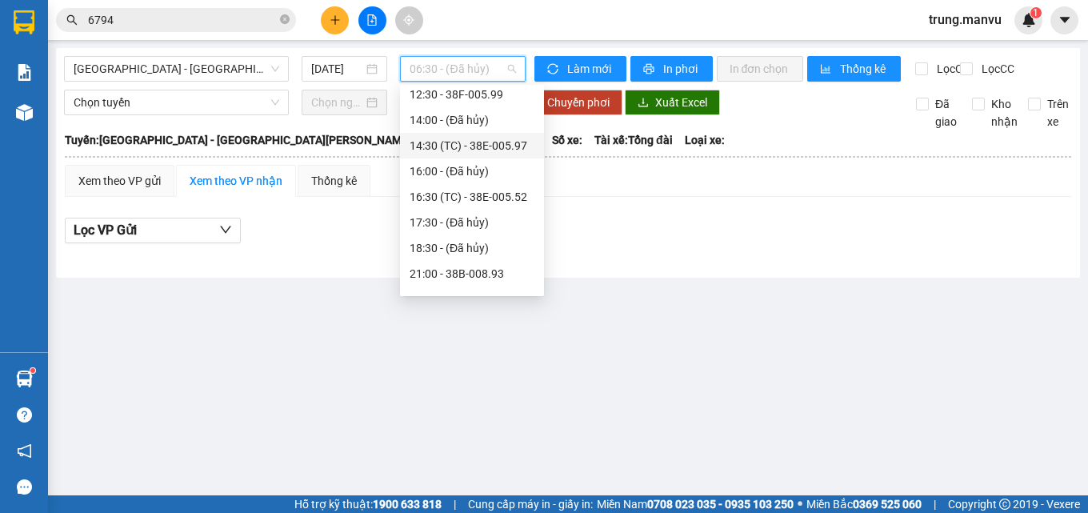
click at [495, 135] on div "14:30 (TC) - 38E-005.97" at bounding box center [472, 146] width 144 height 26
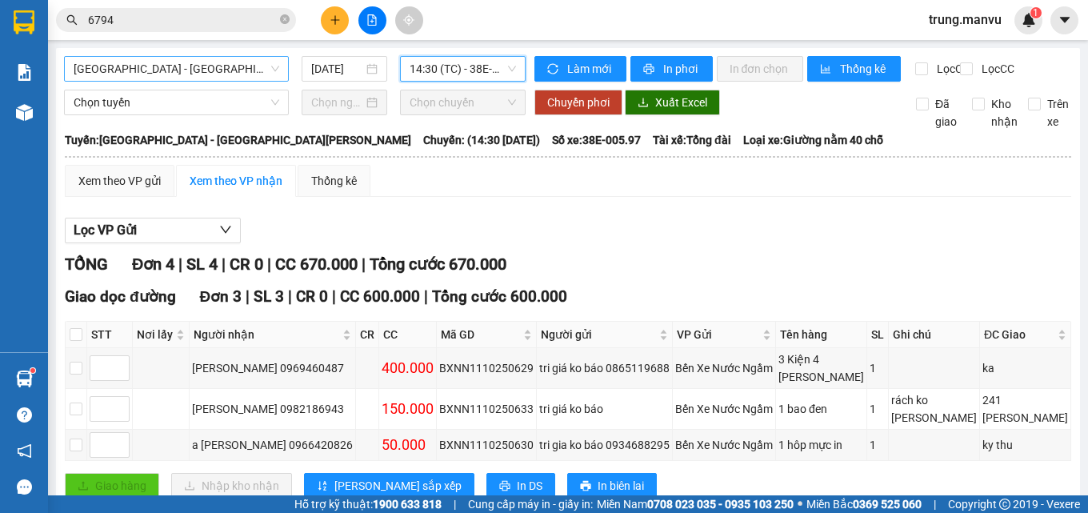
click at [219, 70] on span "[GEOGRAPHIC_DATA] - [GEOGRAPHIC_DATA][PERSON_NAME]" at bounding box center [177, 69] width 206 height 24
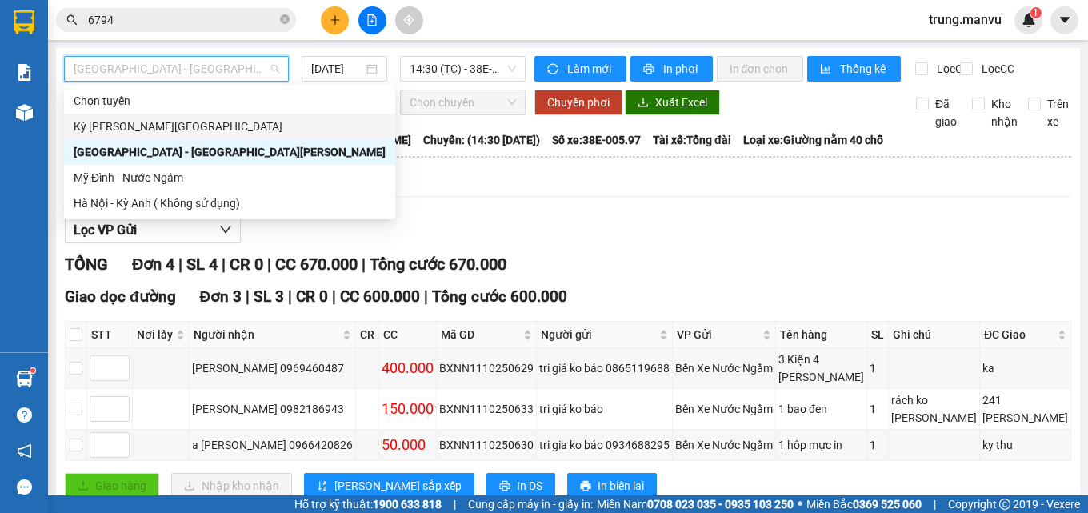
click at [140, 124] on div "Kỳ [PERSON_NAME][GEOGRAPHIC_DATA]" at bounding box center [230, 127] width 312 height 18
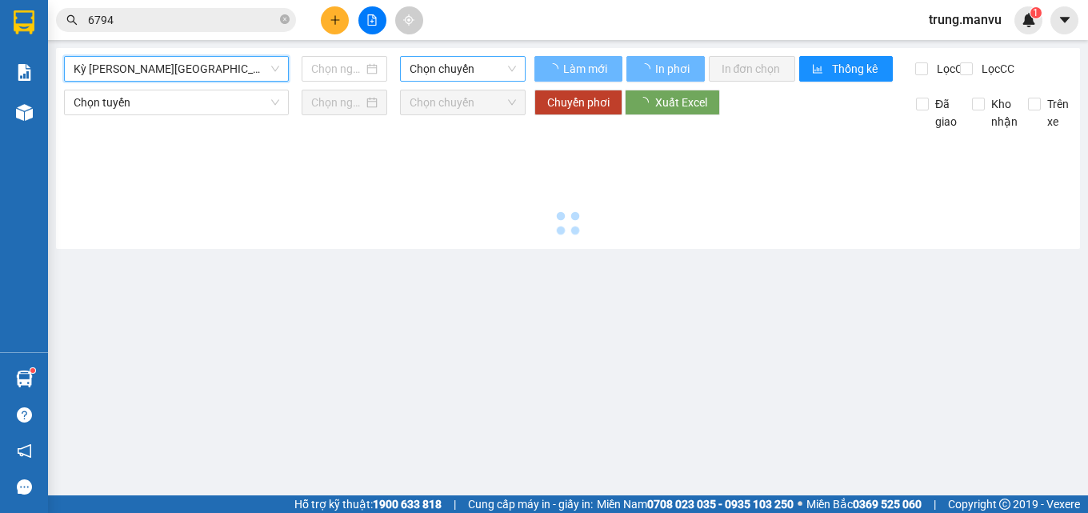
type input "[DATE]"
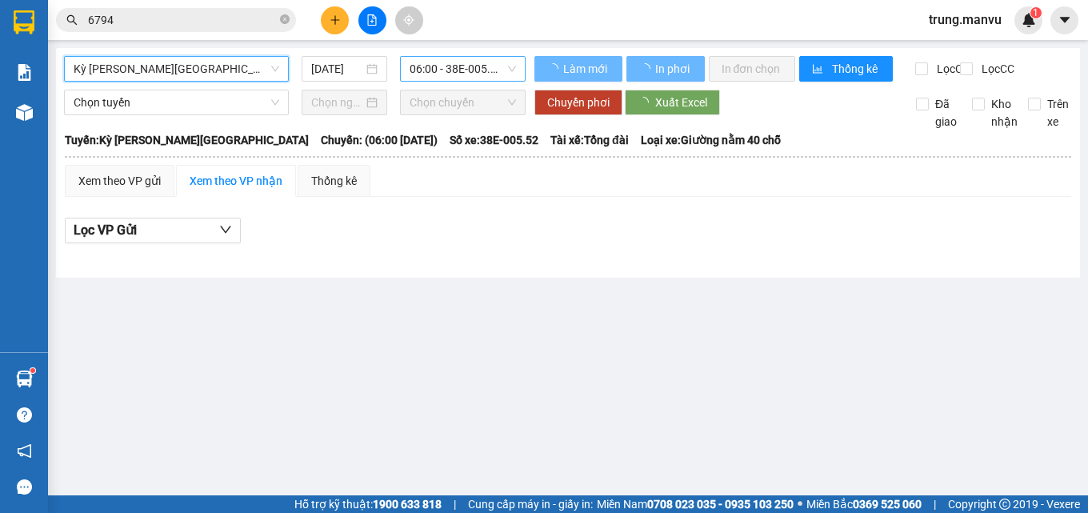
click at [432, 71] on span "06:00 - 38E-005.52" at bounding box center [463, 69] width 106 height 24
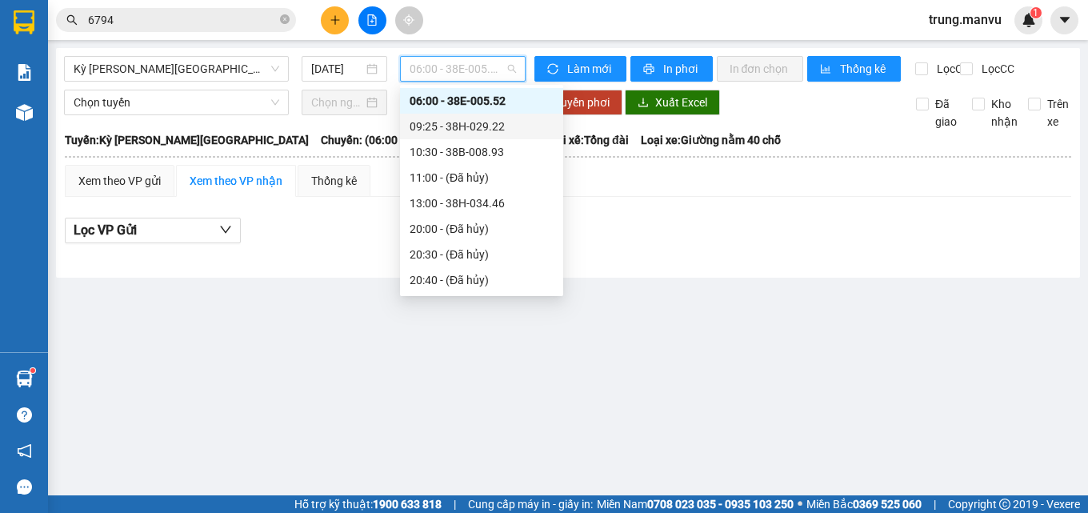
click at [477, 122] on div "09:25 - 38H-029.22" at bounding box center [482, 127] width 144 height 18
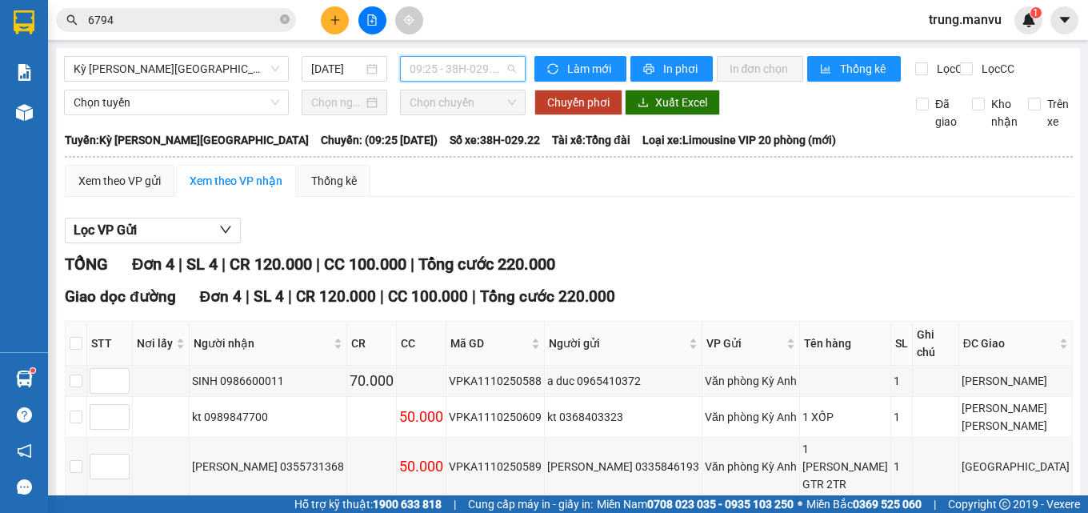
click at [463, 67] on span "09:25 - 38H-029.22" at bounding box center [463, 69] width 106 height 24
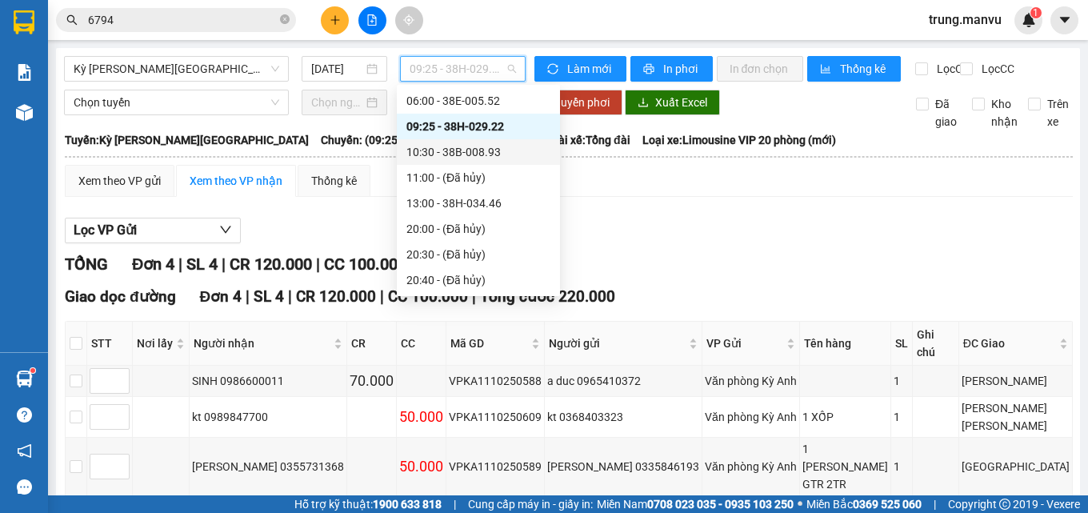
click at [501, 150] on div "10:30 - 38B-008.93" at bounding box center [479, 152] width 144 height 18
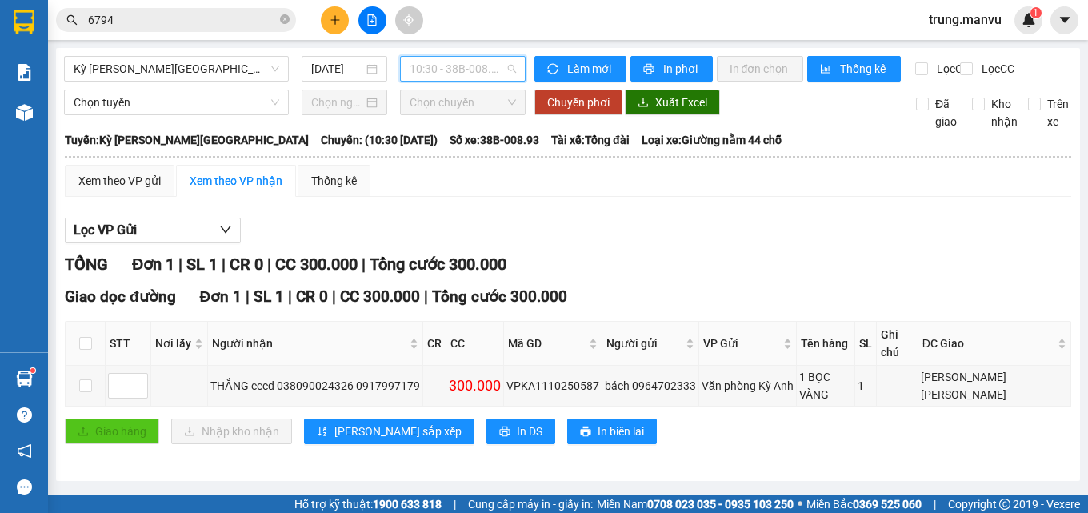
click at [438, 74] on span "10:30 - 38B-008.93" at bounding box center [463, 69] width 106 height 24
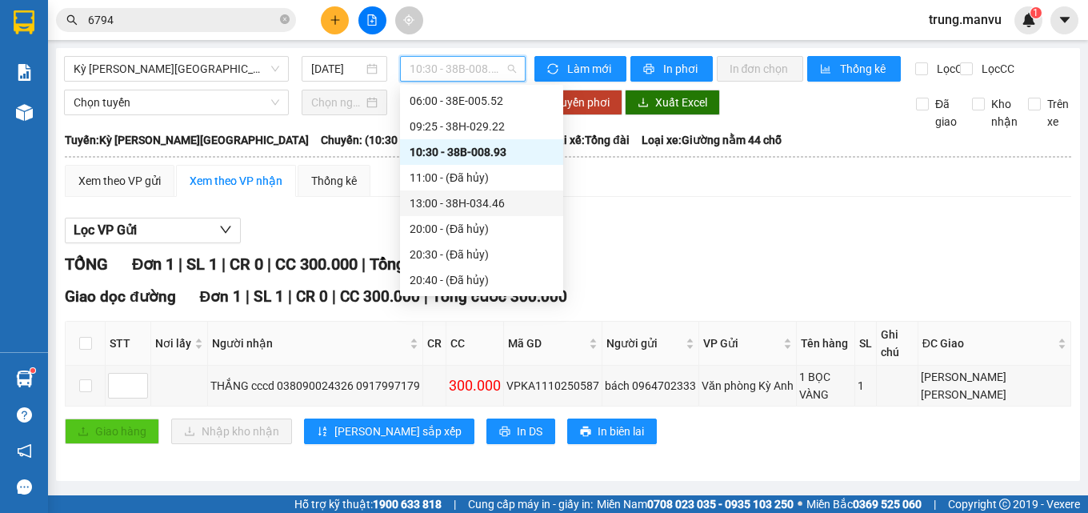
click at [503, 205] on div "13:00 - 38H-034.46" at bounding box center [482, 203] width 144 height 18
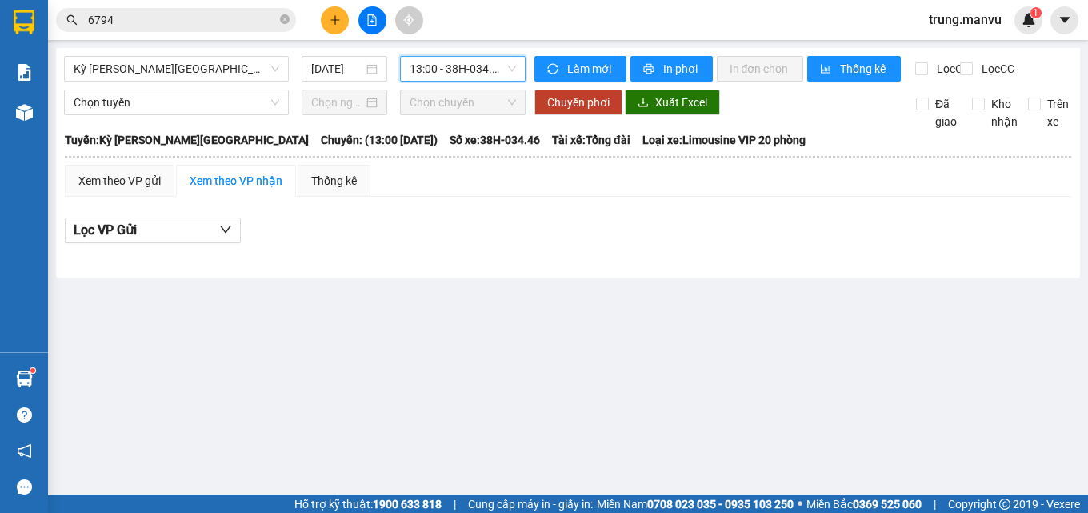
click at [466, 74] on span "13:00 - 38H-034.46" at bounding box center [463, 69] width 106 height 24
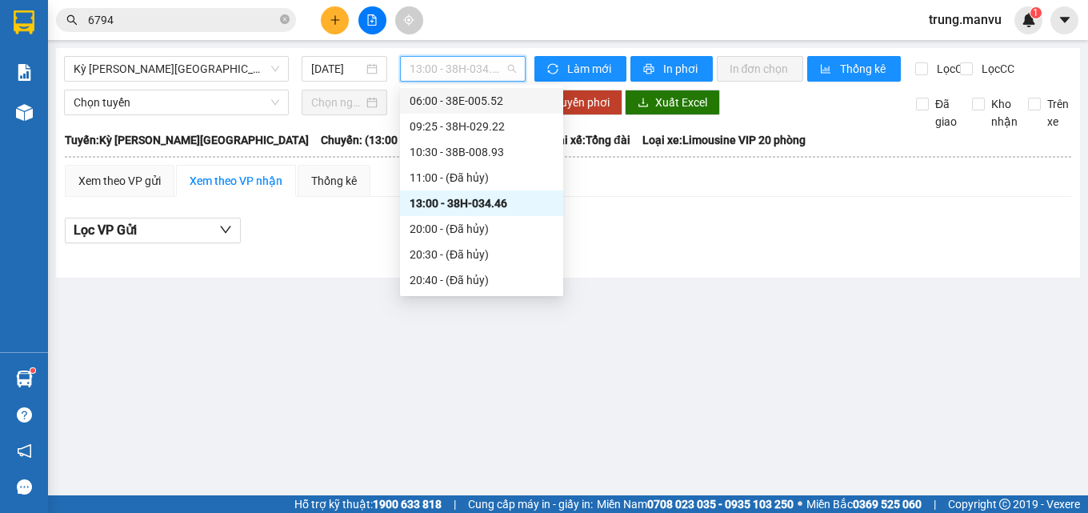
click at [498, 98] on div "06:00 - 38E-005.52" at bounding box center [482, 101] width 144 height 18
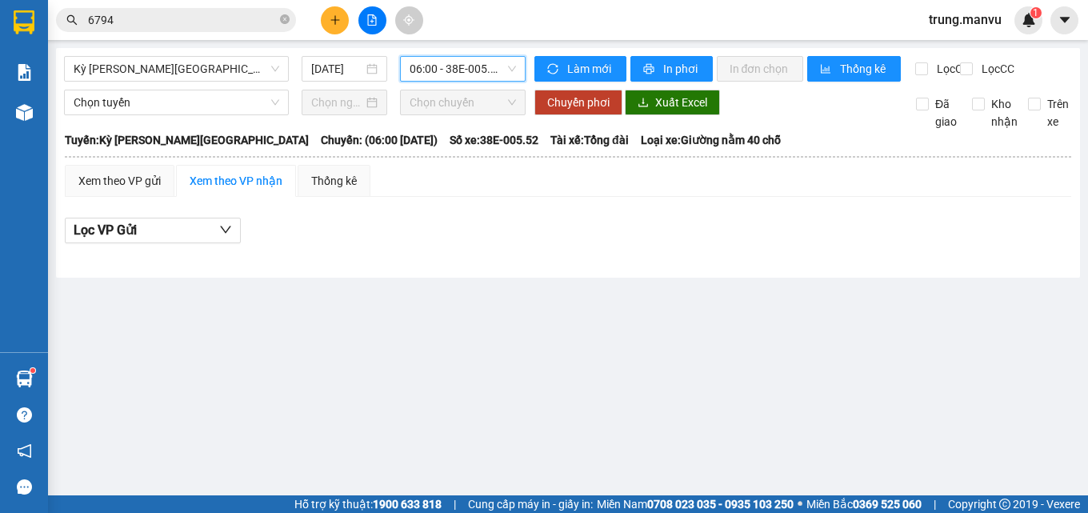
click at [436, 75] on span "06:00 - 38E-005.52" at bounding box center [463, 69] width 106 height 24
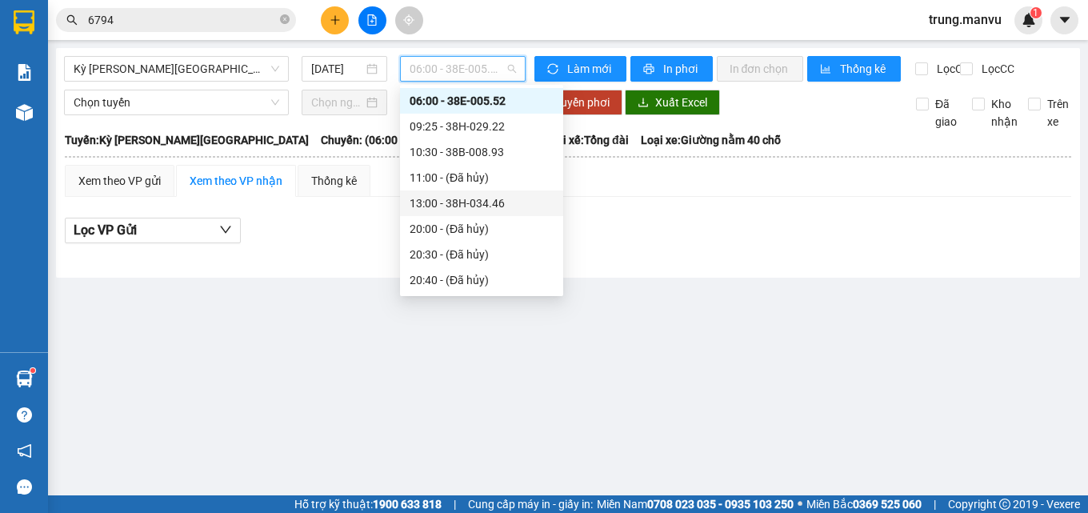
scroll to position [128, 0]
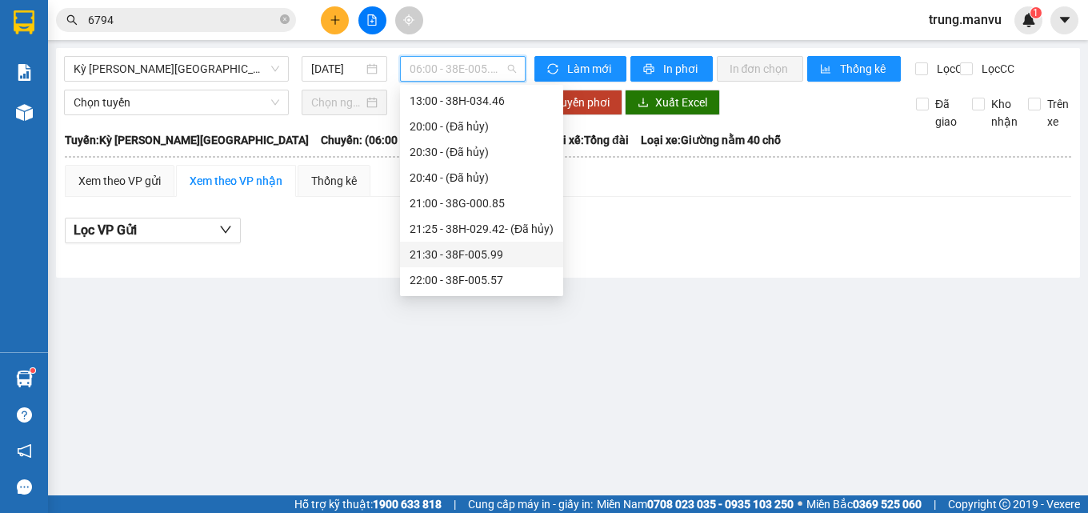
click at [507, 246] on div "21:30 - 38F-005.99" at bounding box center [482, 255] width 144 height 18
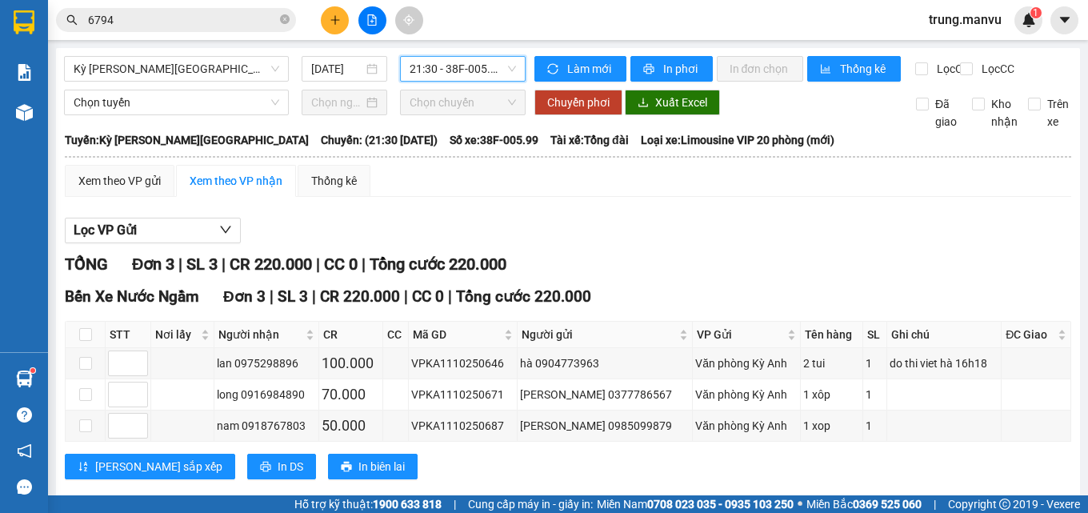
click at [459, 68] on span "21:30 - 38F-005.99" at bounding box center [463, 69] width 106 height 24
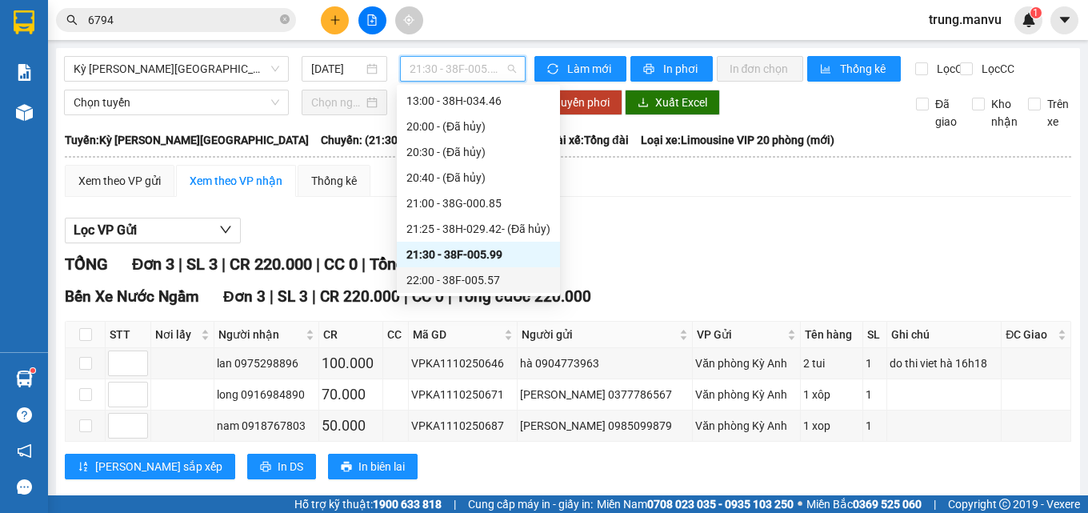
click at [487, 277] on div "22:00 - 38F-005.57" at bounding box center [479, 280] width 144 height 18
